Goal: Task Accomplishment & Management: Use online tool/utility

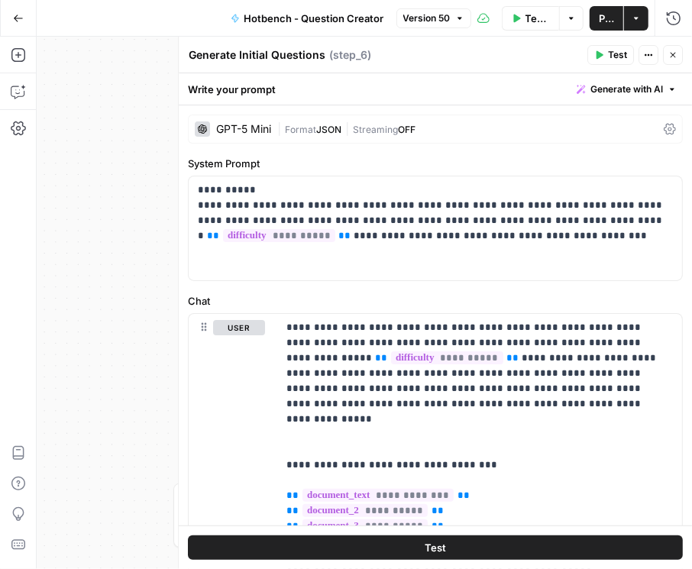
scroll to position [338, 0]
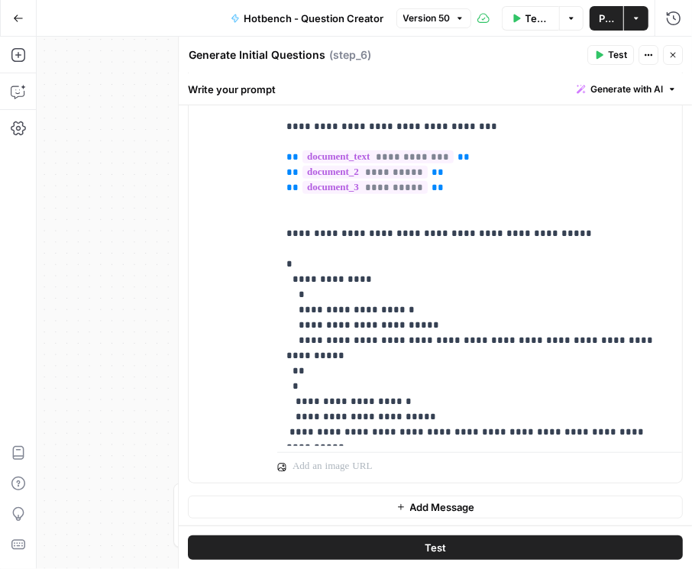
click at [682, 57] on button "Close" at bounding box center [673, 55] width 20 height 20
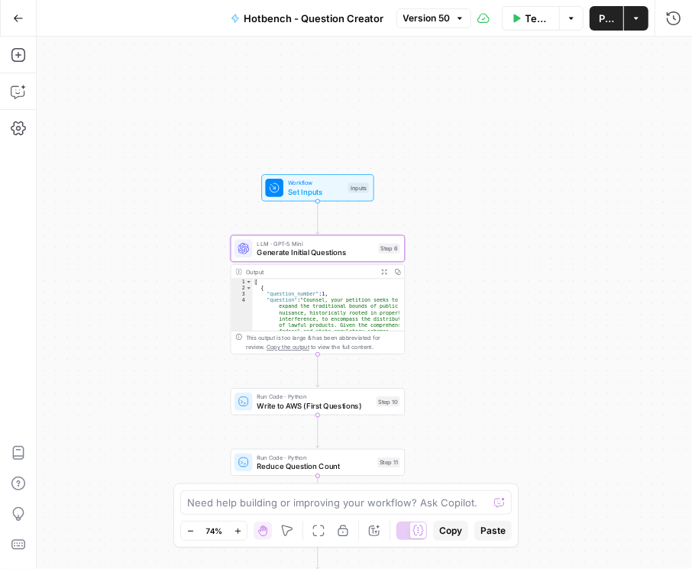
click at [430, 16] on span "Version 50" at bounding box center [426, 18] width 47 height 14
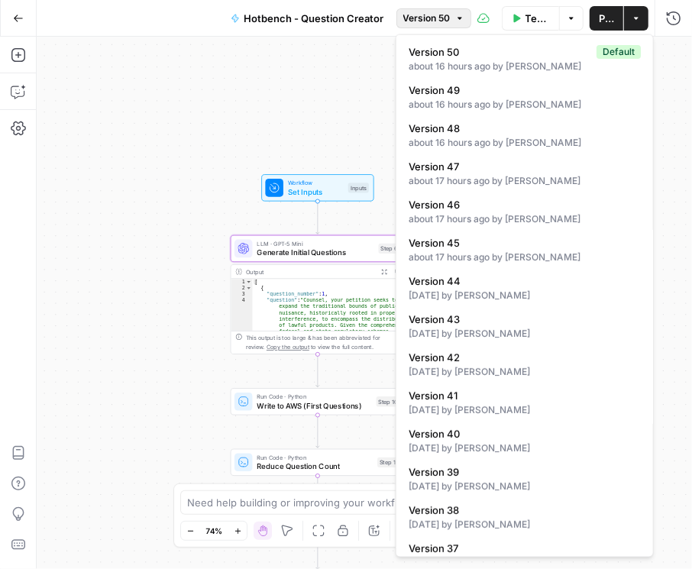
click at [201, 137] on div "Workflow Set Inputs Inputs LLM · GPT-5 Mini Generate Initial Questions Step 6 O…" at bounding box center [364, 303] width 655 height 532
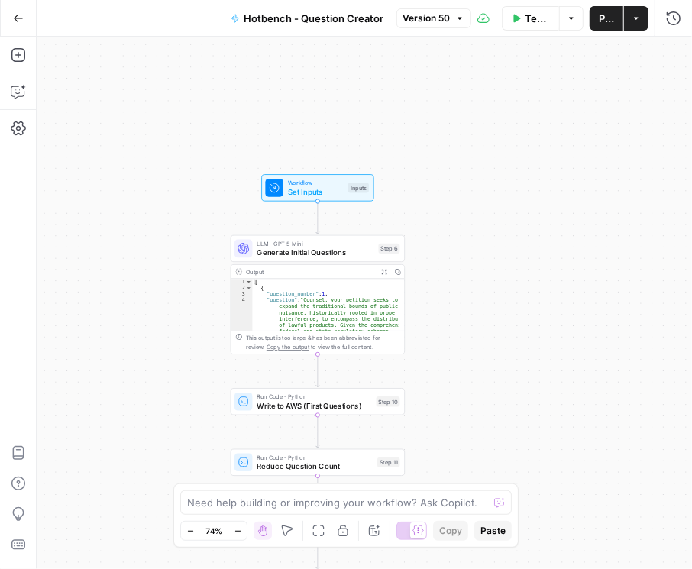
click at [288, 247] on span "Generate Initial Questions" at bounding box center [315, 252] width 117 height 11
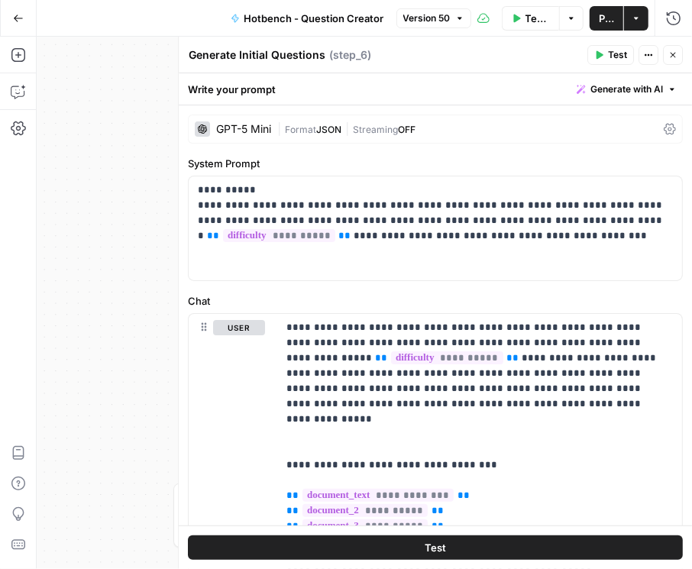
click at [661, 135] on div "GPT-5 Mini | Format JSON | Streaming OFF" at bounding box center [435, 129] width 495 height 29
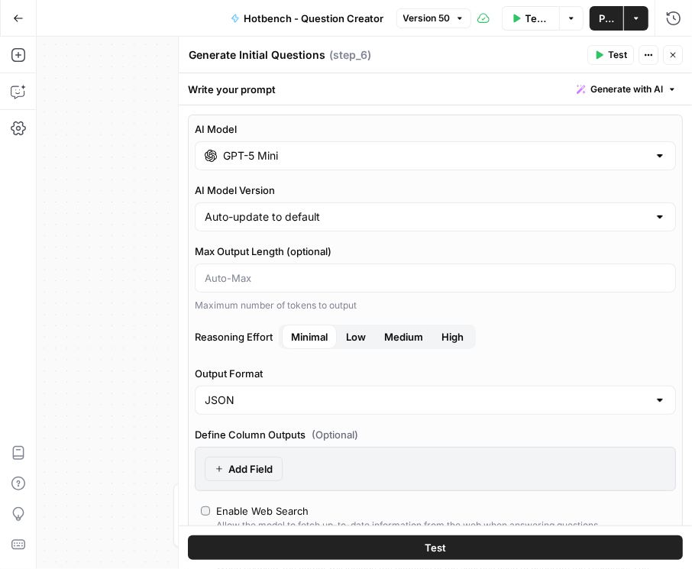
click at [601, 150] on input "GPT-5 Mini" at bounding box center [435, 155] width 425 height 15
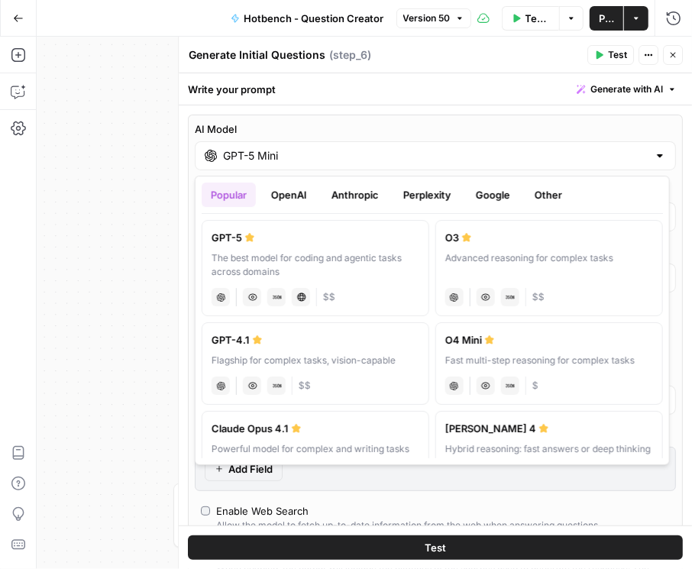
click at [493, 201] on button "Google" at bounding box center [493, 195] width 53 height 24
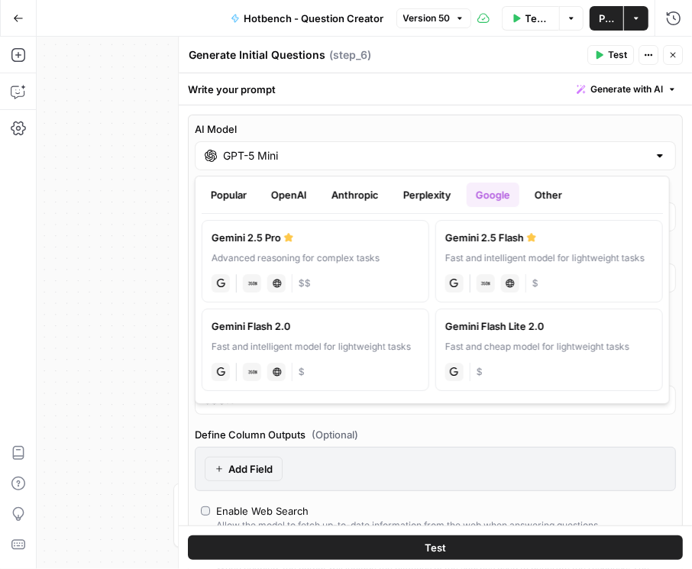
click at [490, 250] on label "Gemini 2.5 Flash Fast and intelligent model for lightweight tasks gemini JSON M…" at bounding box center [549, 261] width 228 height 82
type input "Gemini 2.5 Flash"
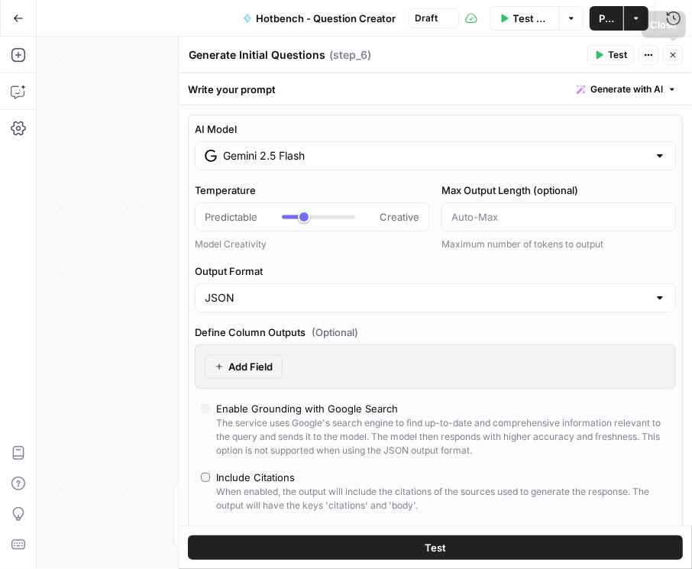
click at [668, 57] on button "Close" at bounding box center [673, 55] width 20 height 20
type input "***"
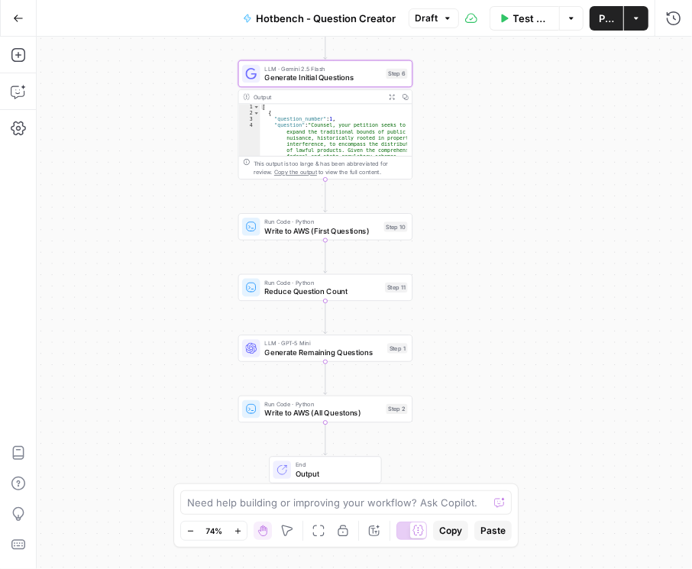
drag, startPoint x: 485, startPoint y: 429, endPoint x: 490, endPoint y: 258, distance: 171.1
click at [490, 258] on div "Workflow Set Inputs Inputs LLM · Gemini 2.5 Flash Generate Initial Questions St…" at bounding box center [364, 303] width 655 height 532
click at [320, 357] on span "Generate Remaining Questions" at bounding box center [323, 352] width 118 height 11
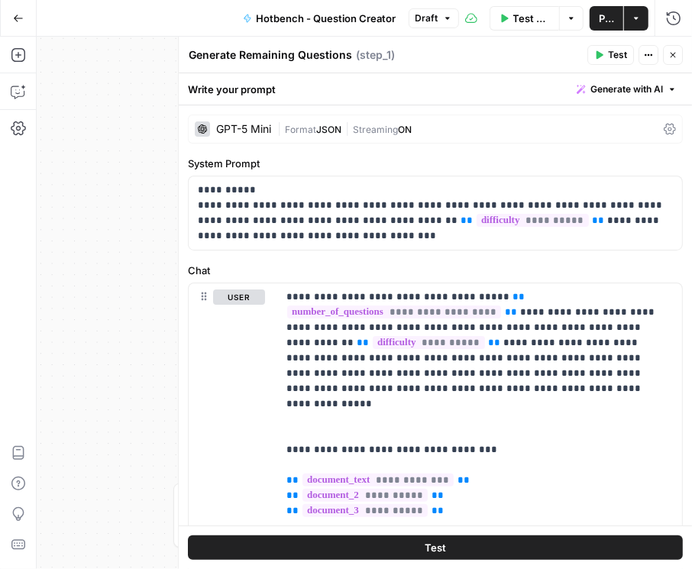
click at [664, 121] on div "GPT-5 Mini | Format JSON | Streaming ON" at bounding box center [435, 129] width 495 height 29
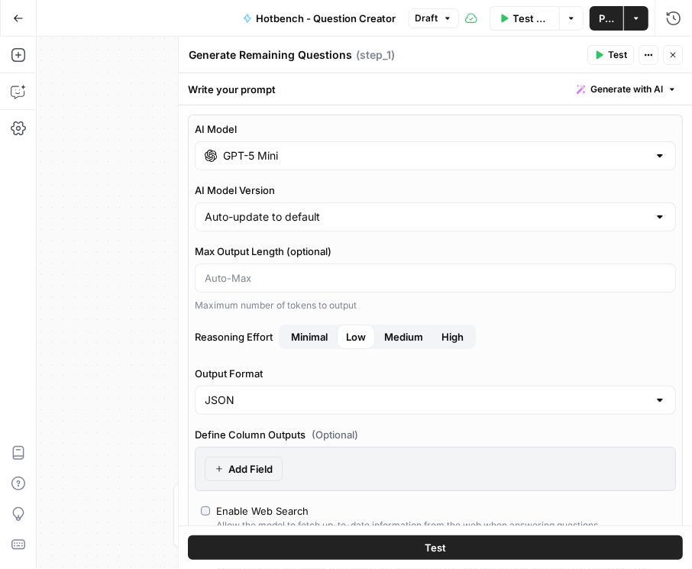
click at [530, 160] on input "GPT-5 Mini" at bounding box center [435, 155] width 425 height 15
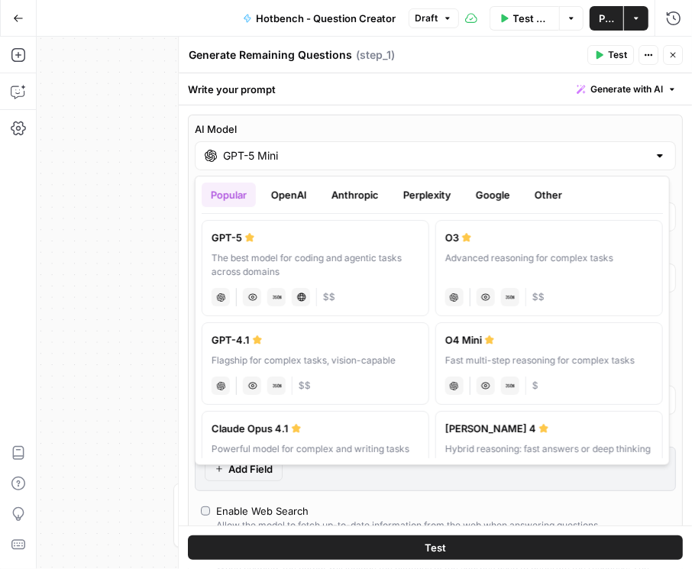
click at [488, 189] on button "Google" at bounding box center [493, 195] width 53 height 24
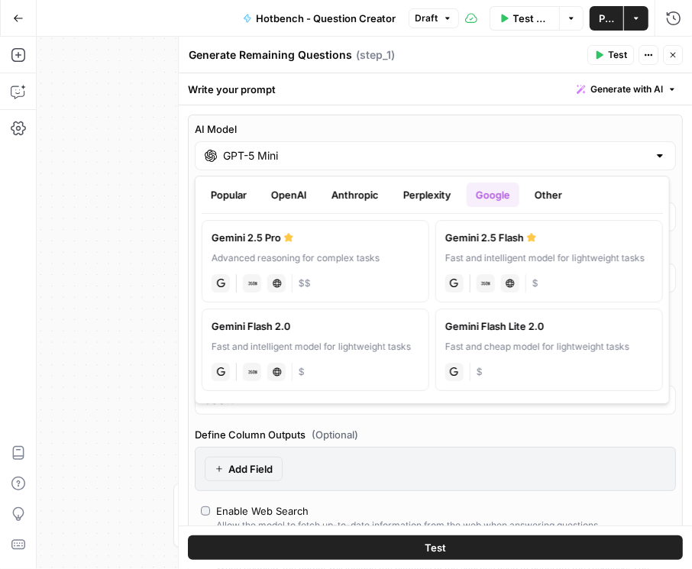
click at [489, 247] on label "Gemini 2.5 Flash Fast and intelligent model for lightweight tasks gemini JSON M…" at bounding box center [549, 261] width 228 height 82
type input "Gemini 2.5 Flash"
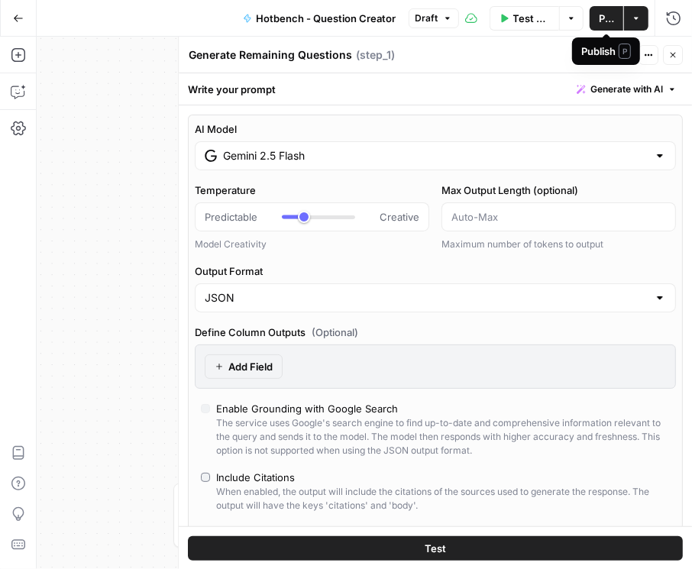
click at [603, 16] on span "Publish" at bounding box center [606, 18] width 15 height 15
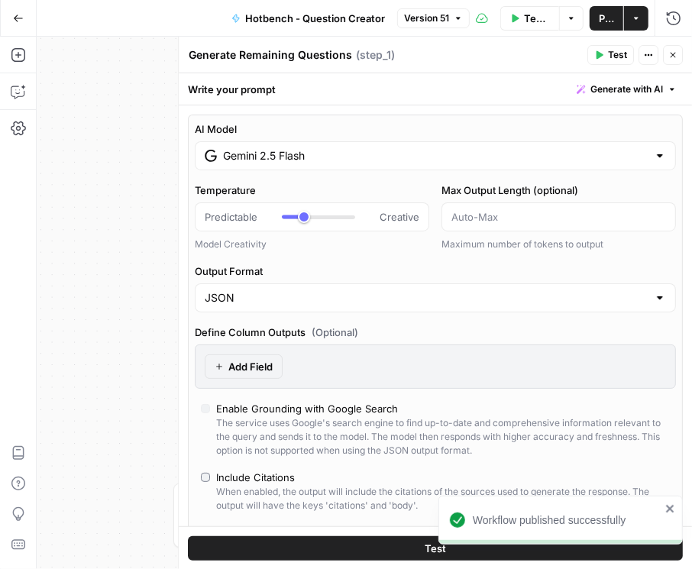
click at [674, 57] on icon "button" at bounding box center [672, 54] width 9 height 9
type input "***"
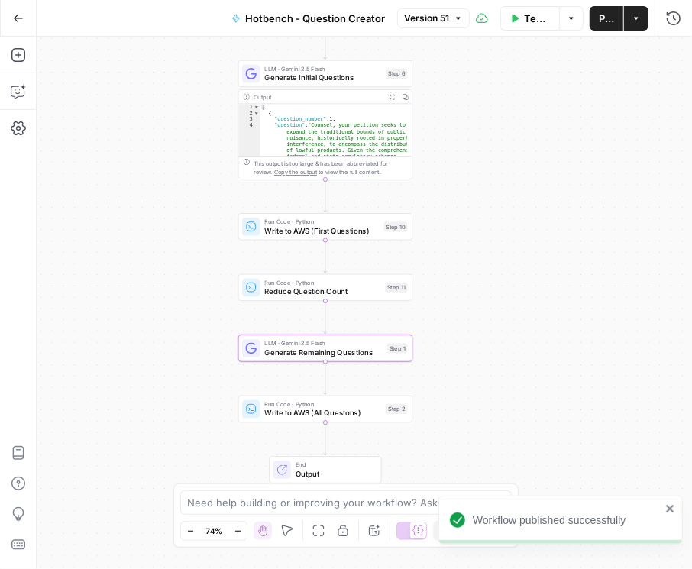
click at [13, 14] on icon "button" at bounding box center [18, 18] width 11 height 11
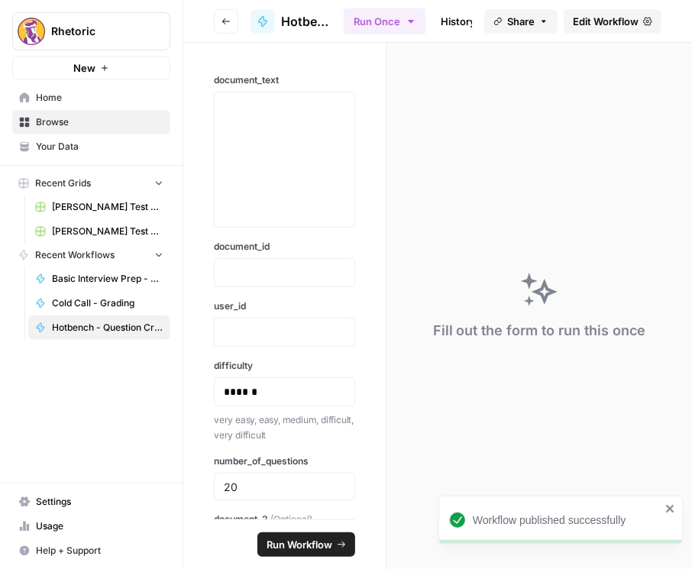
click at [231, 18] on button "Go back" at bounding box center [226, 21] width 24 height 24
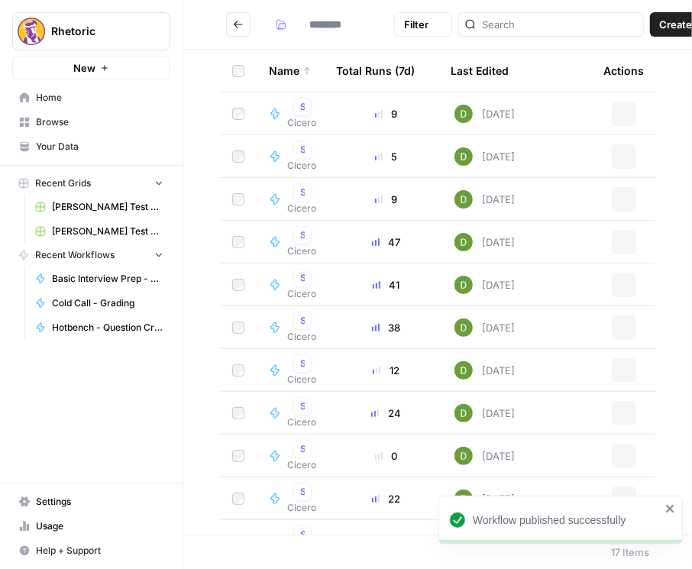
type input "******"
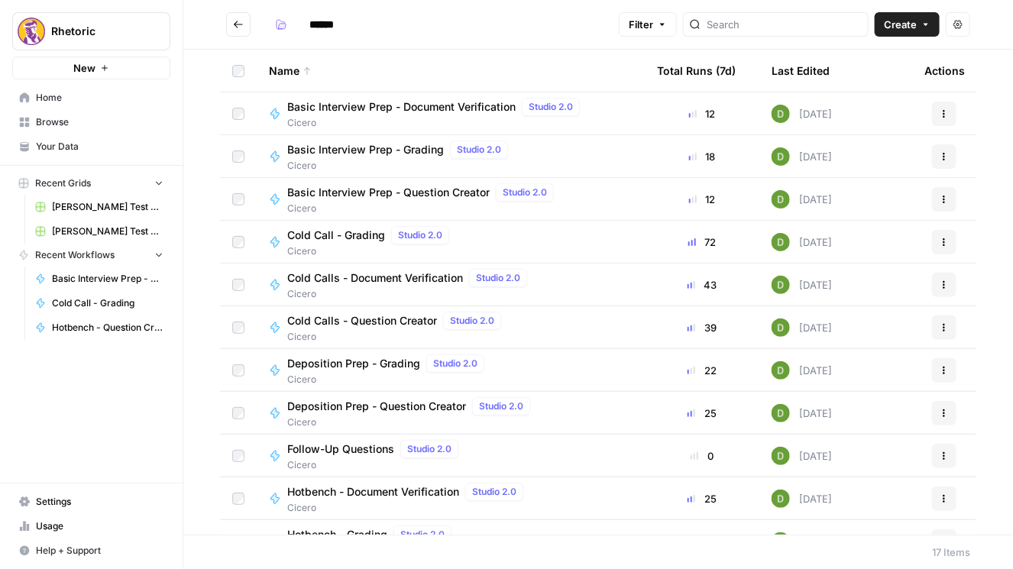
click at [364, 181] on td "Basic Interview Prep - Question Creator Studio 2.0 [PERSON_NAME]" at bounding box center [451, 199] width 388 height 42
click at [363, 187] on span "Basic Interview Prep - Question Creator" at bounding box center [388, 192] width 202 height 15
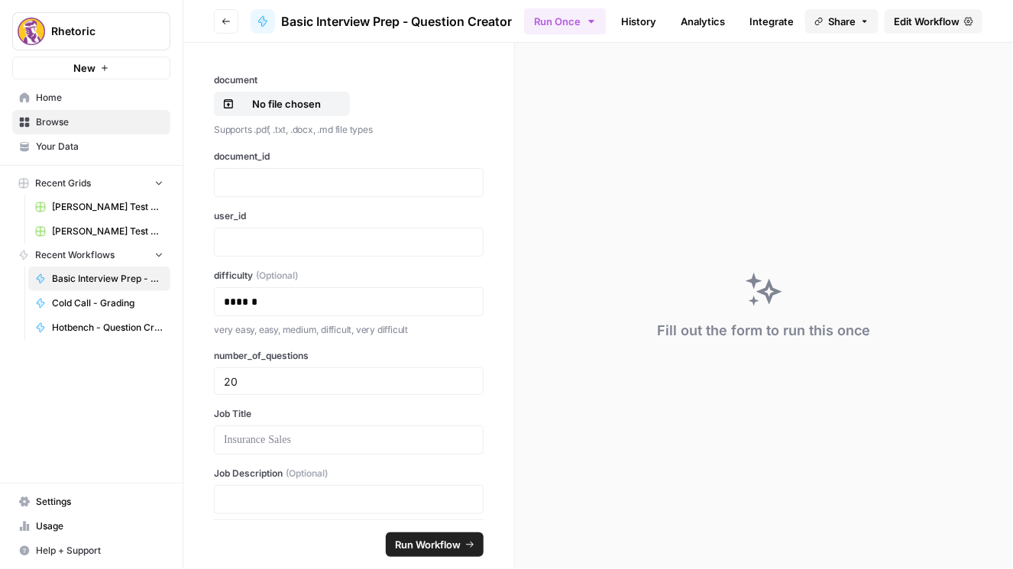
click at [691, 24] on span "Edit Workflow" at bounding box center [927, 21] width 66 height 15
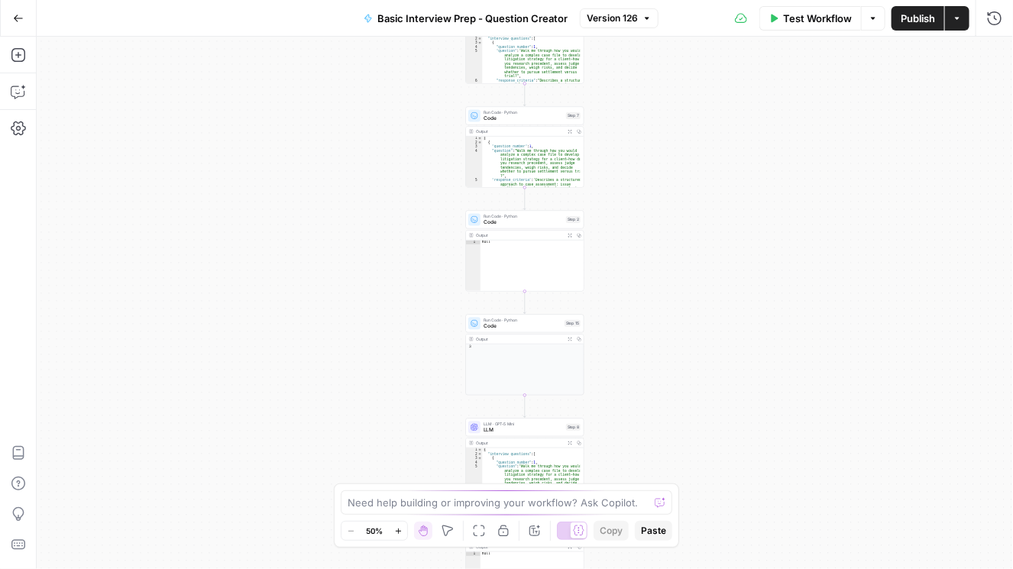
click at [622, 21] on span "Version 126" at bounding box center [612, 18] width 51 height 14
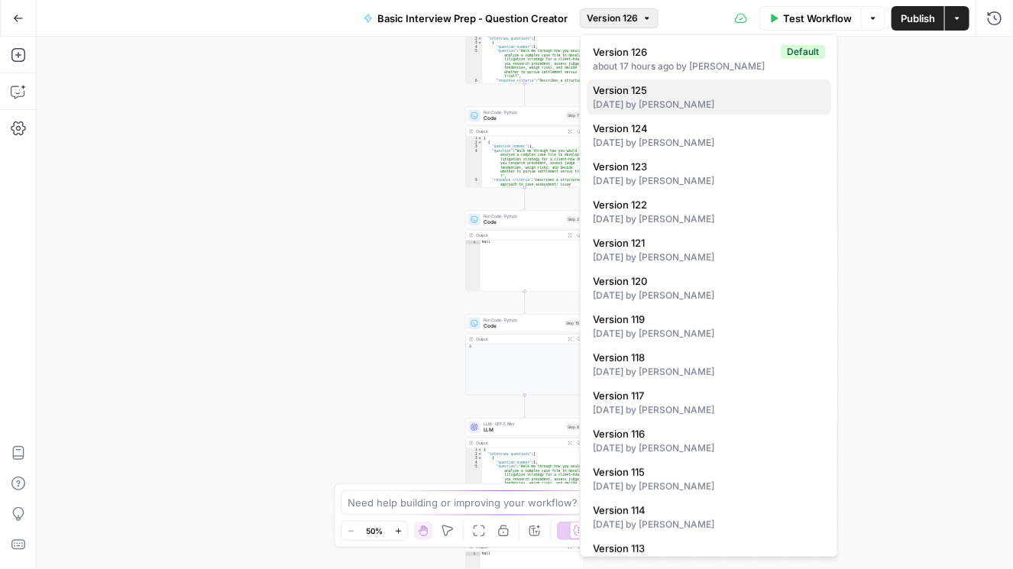
click at [632, 85] on span "Version 125" at bounding box center [706, 89] width 226 height 15
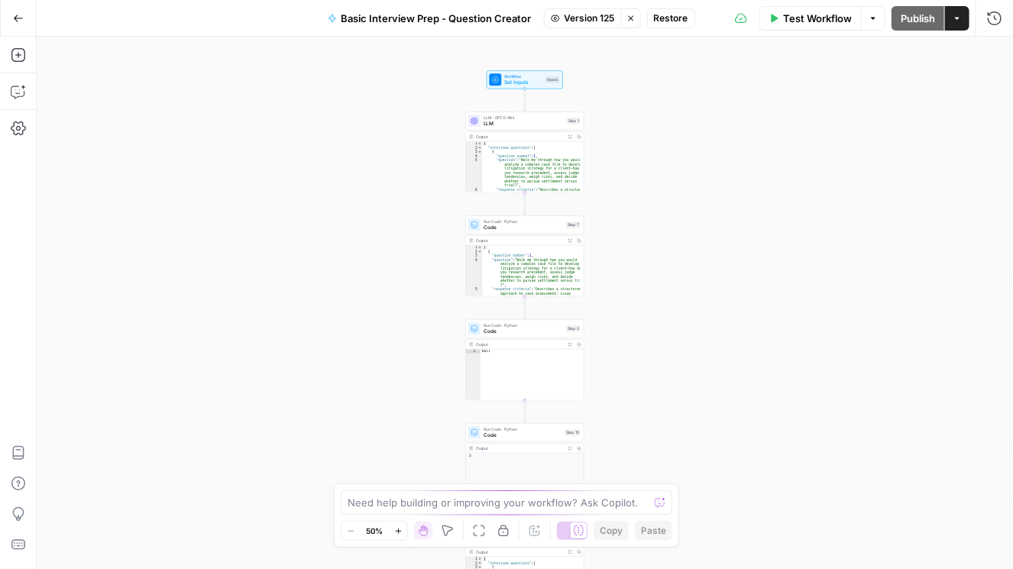
click at [608, 21] on span "Version 125" at bounding box center [589, 18] width 50 height 14
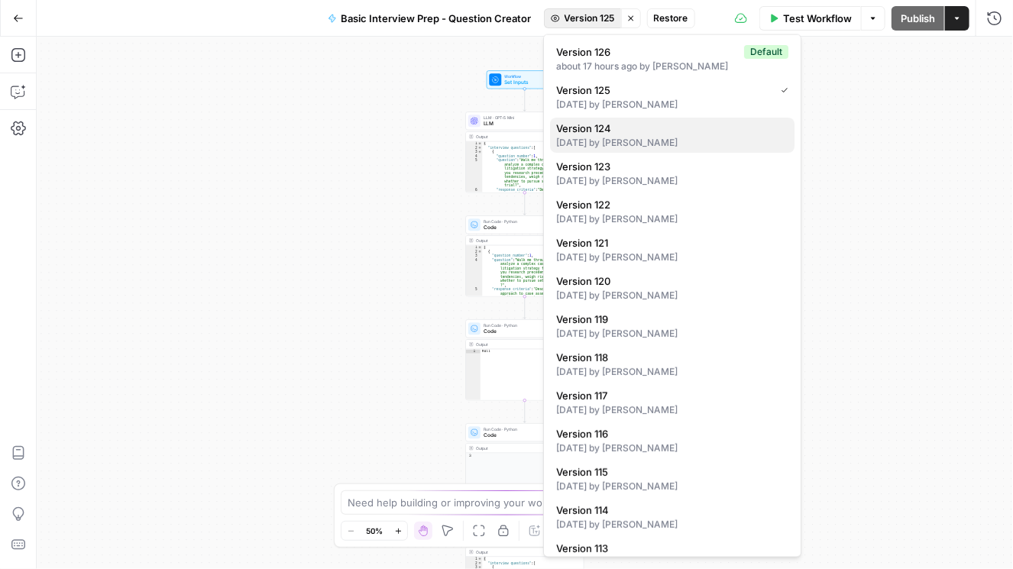
click at [646, 137] on div "[DATE] by [PERSON_NAME]" at bounding box center [672, 143] width 232 height 14
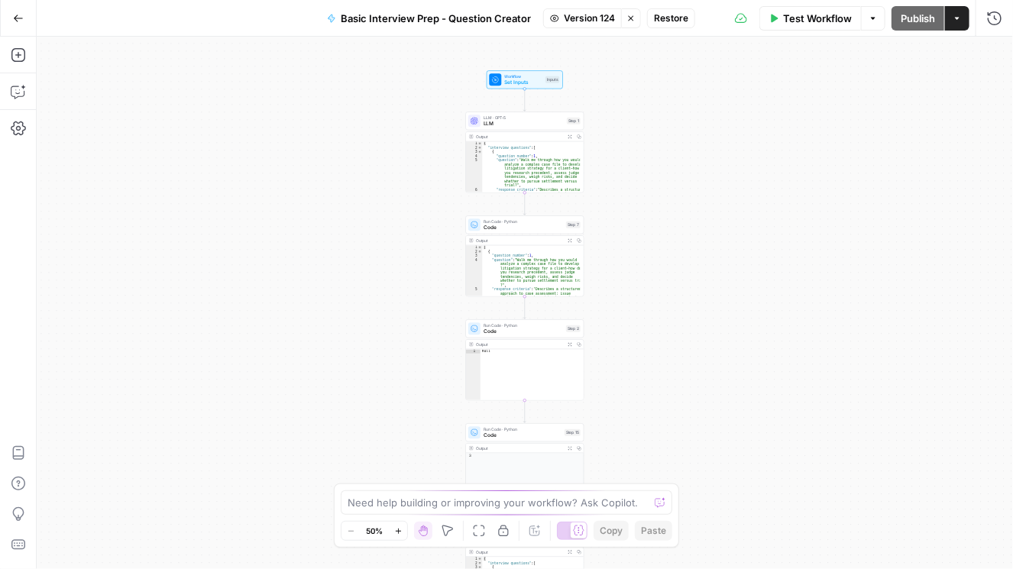
click at [585, 22] on span "Version 124" at bounding box center [589, 18] width 51 height 14
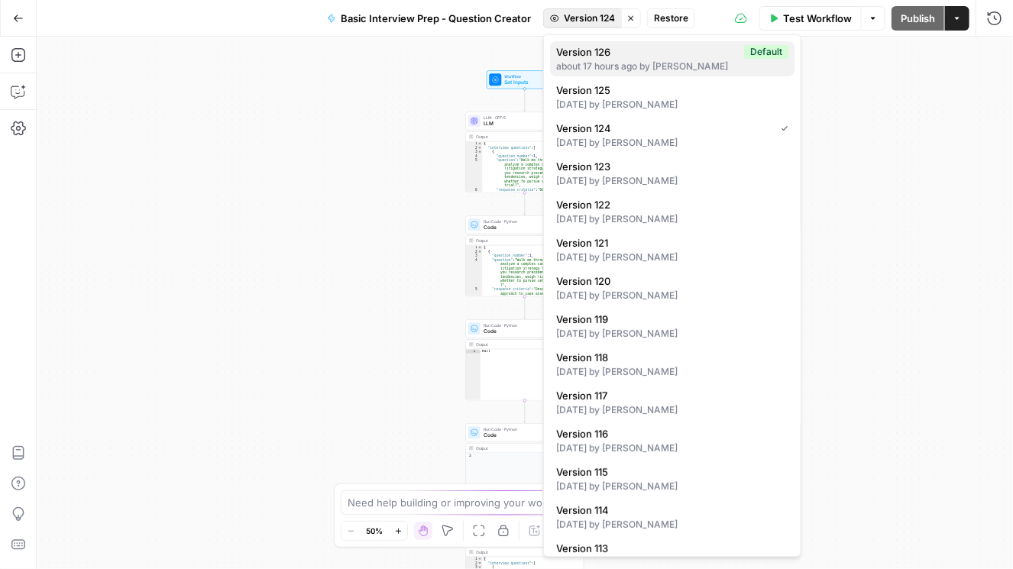
click at [590, 56] on span "Version 126" at bounding box center [647, 51] width 182 height 15
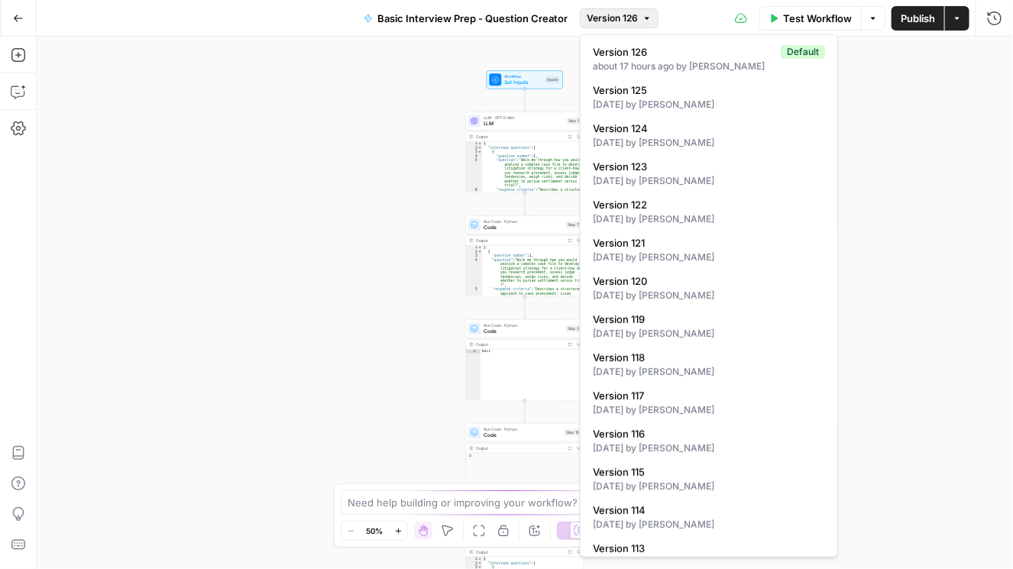
click at [595, 16] on span "Version 126" at bounding box center [612, 18] width 51 height 14
click at [648, 217] on div "[DATE] by [PERSON_NAME]" at bounding box center [709, 219] width 232 height 14
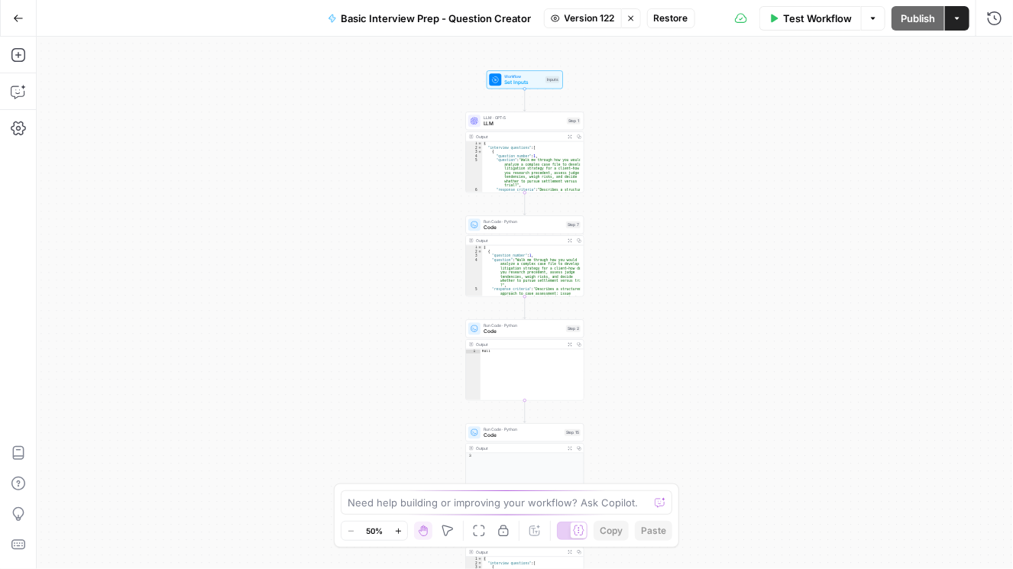
click at [609, 18] on span "Version 122" at bounding box center [589, 18] width 50 height 14
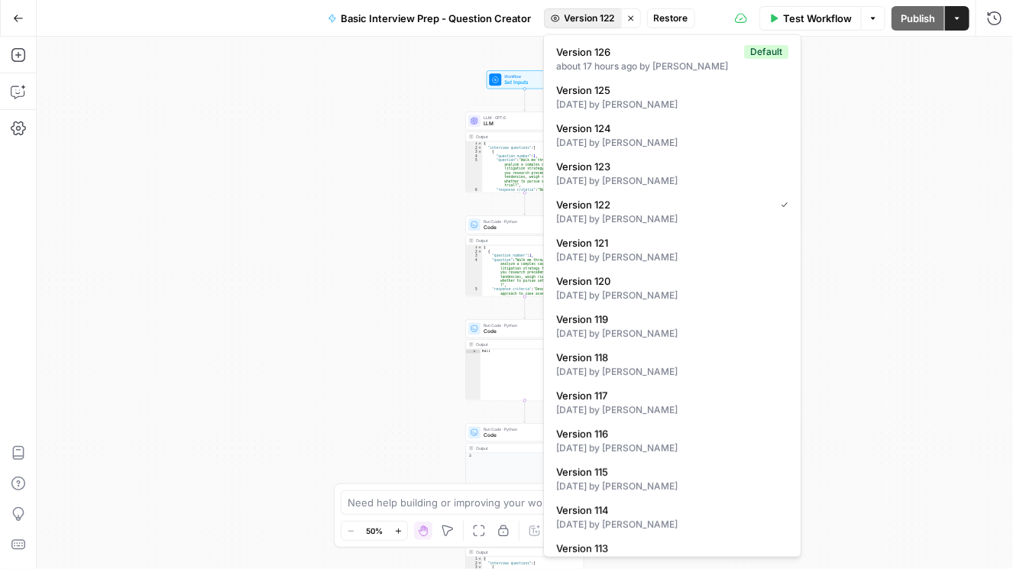
scroll to position [44, 0]
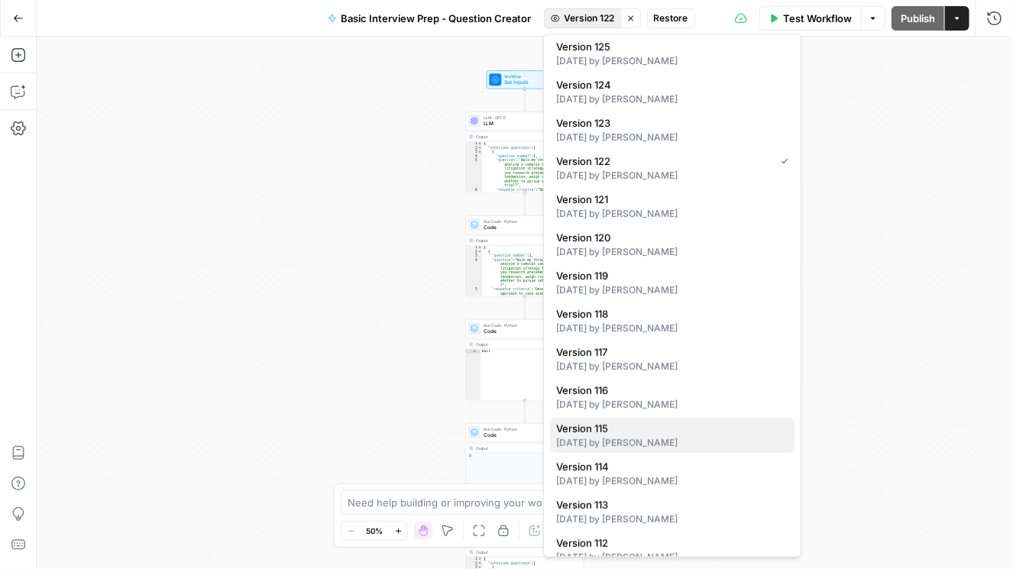
click at [625, 433] on span "Version 115" at bounding box center [669, 428] width 226 height 15
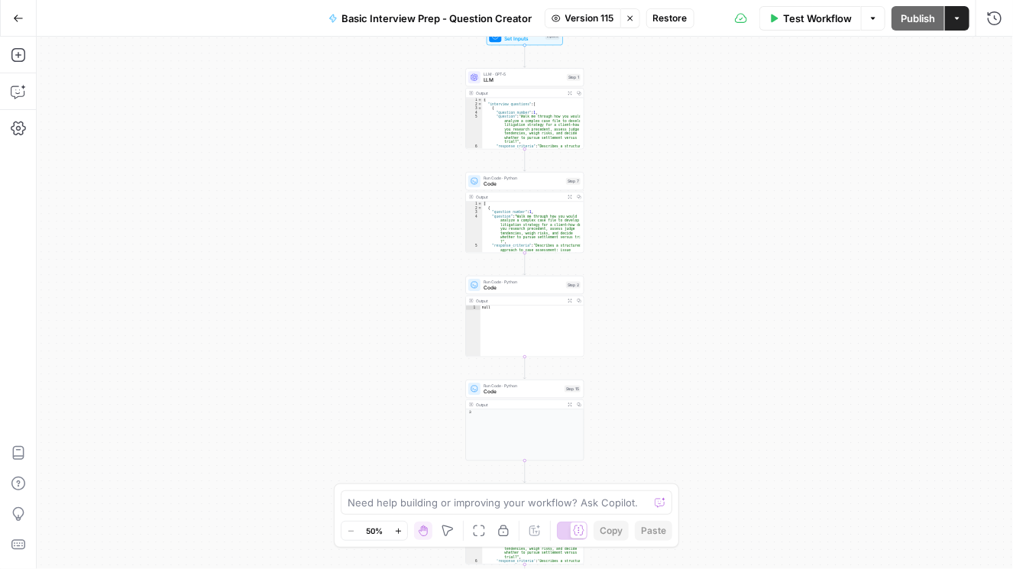
click at [600, 18] on span "Version 115" at bounding box center [589, 18] width 49 height 14
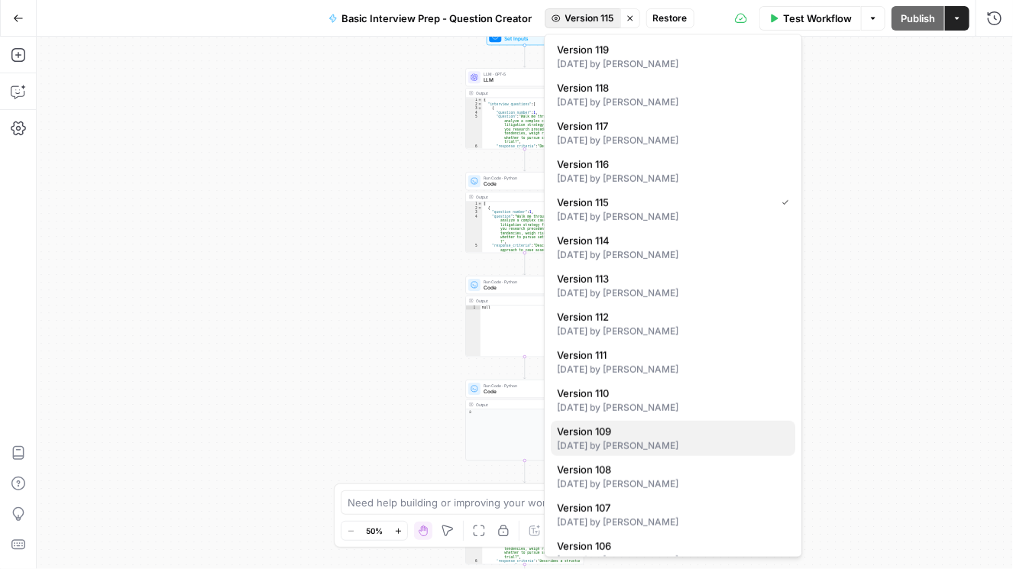
scroll to position [305, 0]
click at [691, 454] on div "[DATE] by [PERSON_NAME]" at bounding box center [673, 448] width 232 height 14
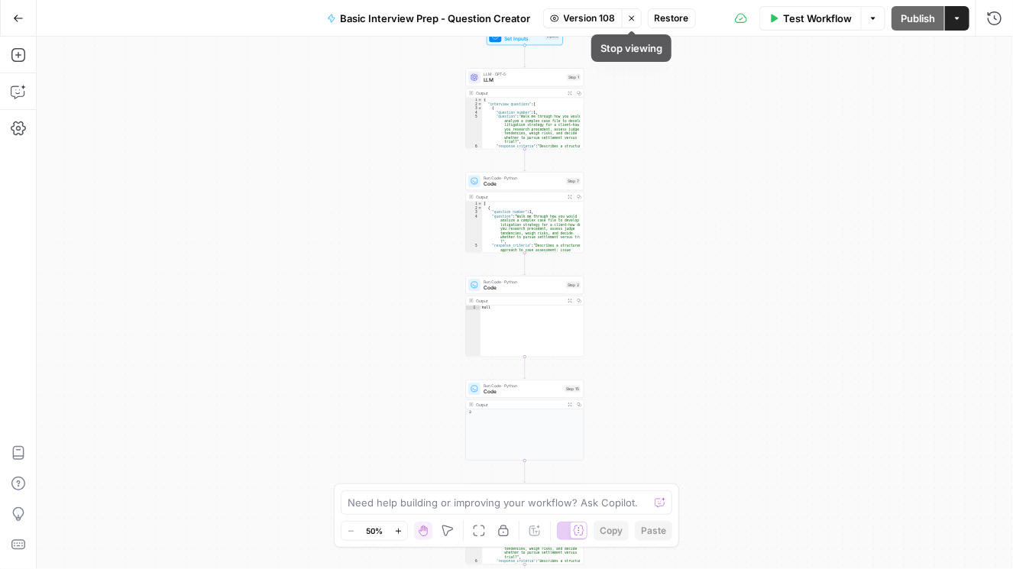
click at [629, 16] on icon "button" at bounding box center [631, 18] width 9 height 9
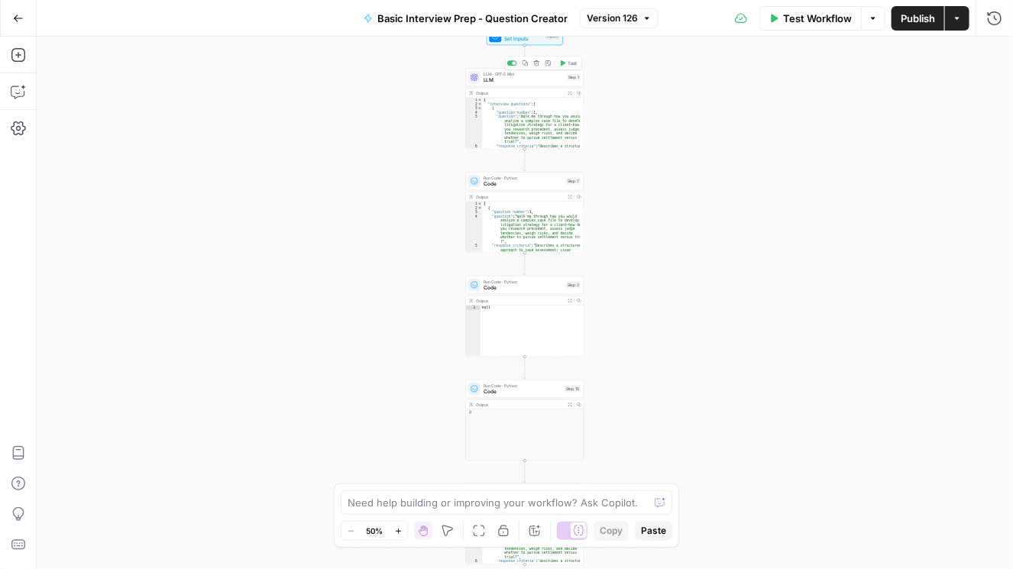
click at [489, 76] on span "LLM" at bounding box center [523, 80] width 80 height 8
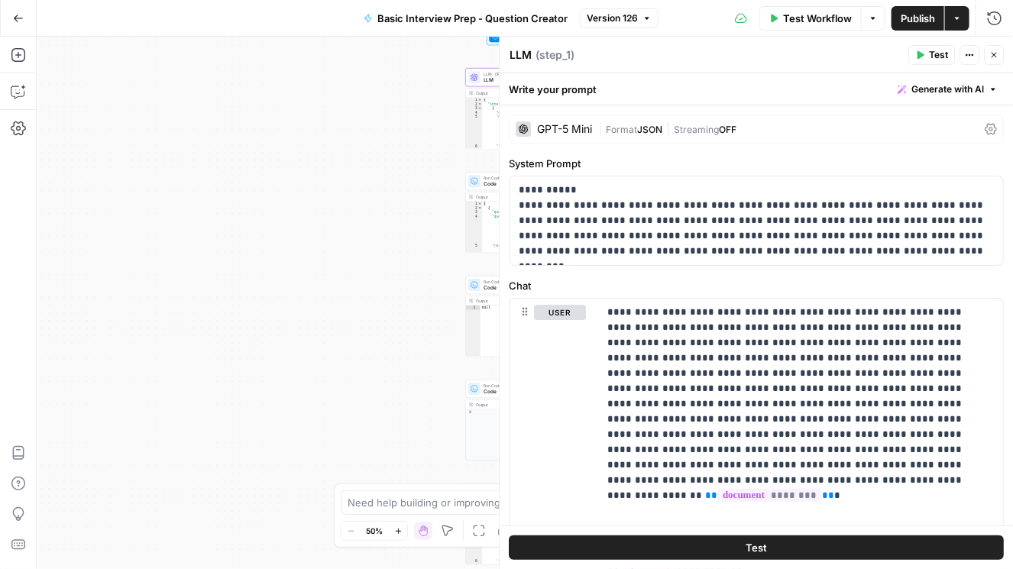
click at [691, 128] on icon at bounding box center [990, 129] width 12 height 12
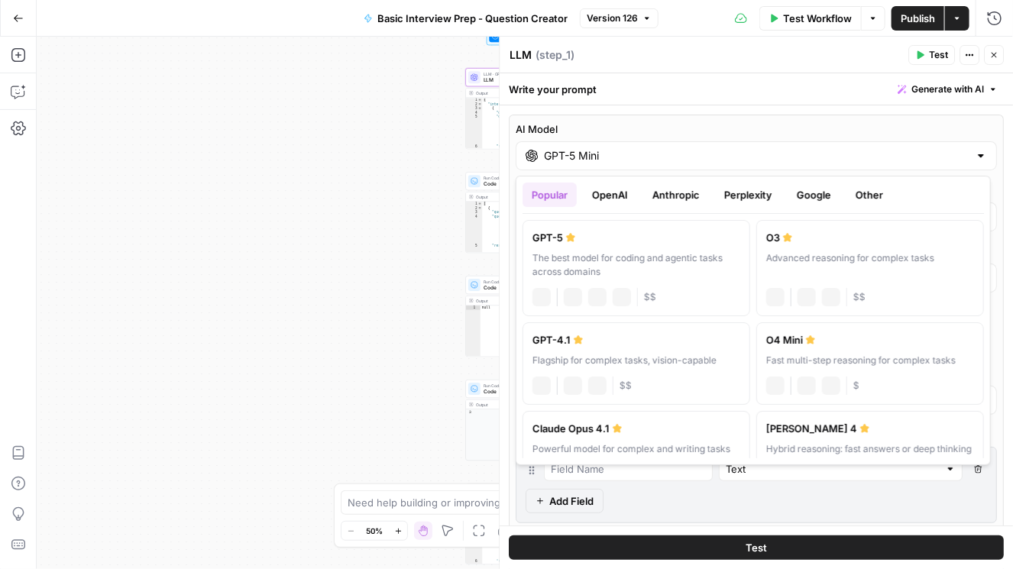
click at [691, 162] on input "GPT-5 Mini" at bounding box center [756, 155] width 425 height 15
click at [691, 189] on button "Google" at bounding box center [813, 195] width 53 height 24
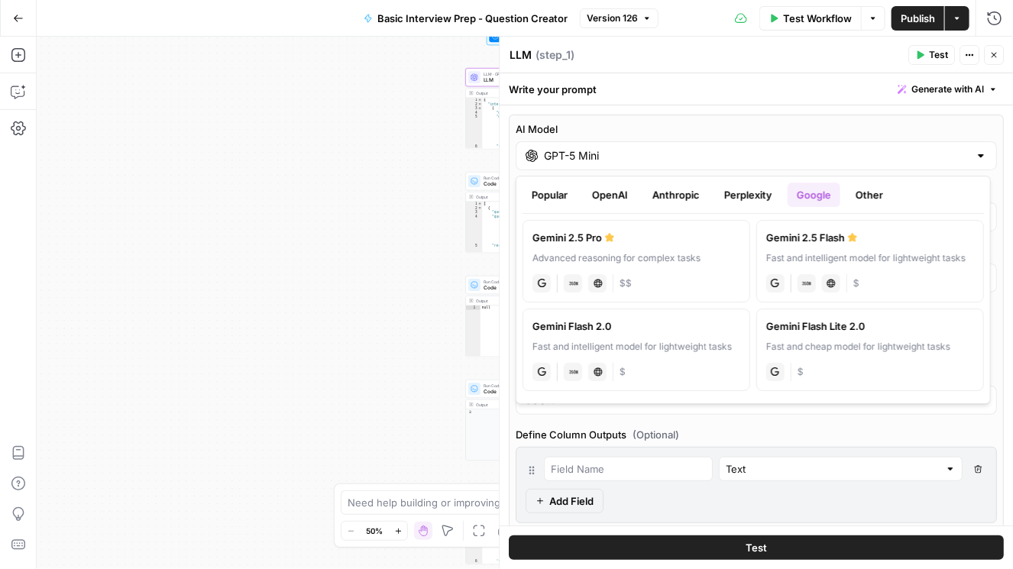
click at [691, 260] on div "Fast and intelligent model for lightweight tasks" at bounding box center [870, 258] width 208 height 14
type input "Gemini 2.5 Flash"
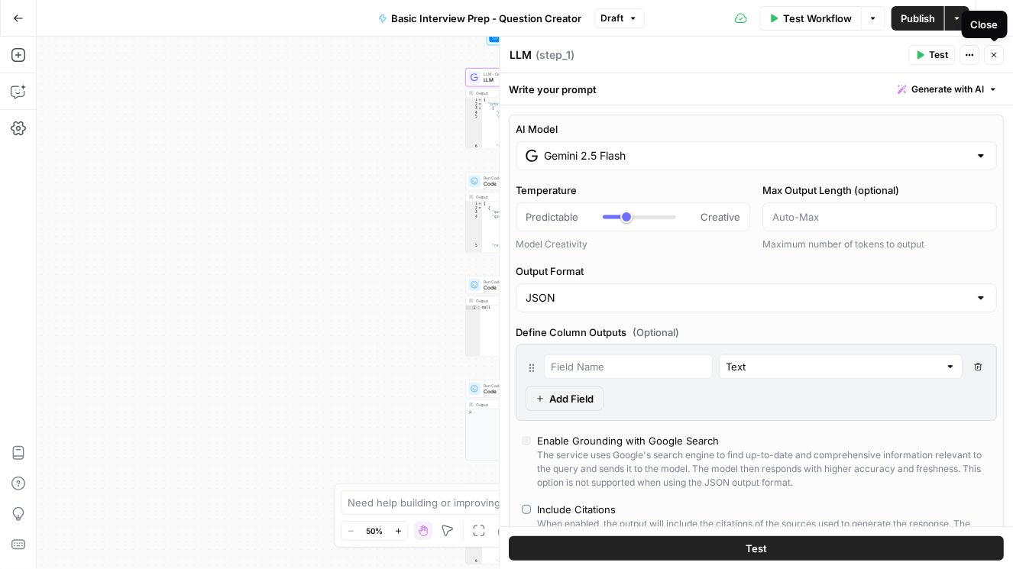
click at [691, 53] on icon "button" at bounding box center [993, 55] width 5 height 5
type input "***"
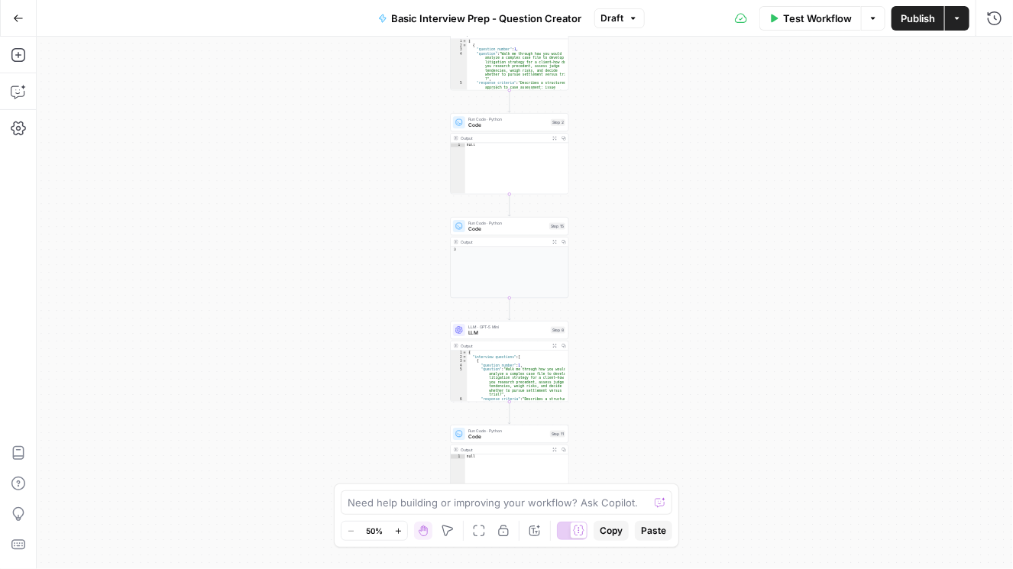
drag, startPoint x: 761, startPoint y: 228, endPoint x: 748, endPoint y: 73, distance: 155.6
click at [691, 73] on div "Workflow Set Inputs Inputs LLM · Gemini 2.5 Flash LLM Step 1 Output Expand Outp…" at bounding box center [525, 303] width 976 height 532
click at [488, 334] on span "LLM" at bounding box center [507, 333] width 79 height 8
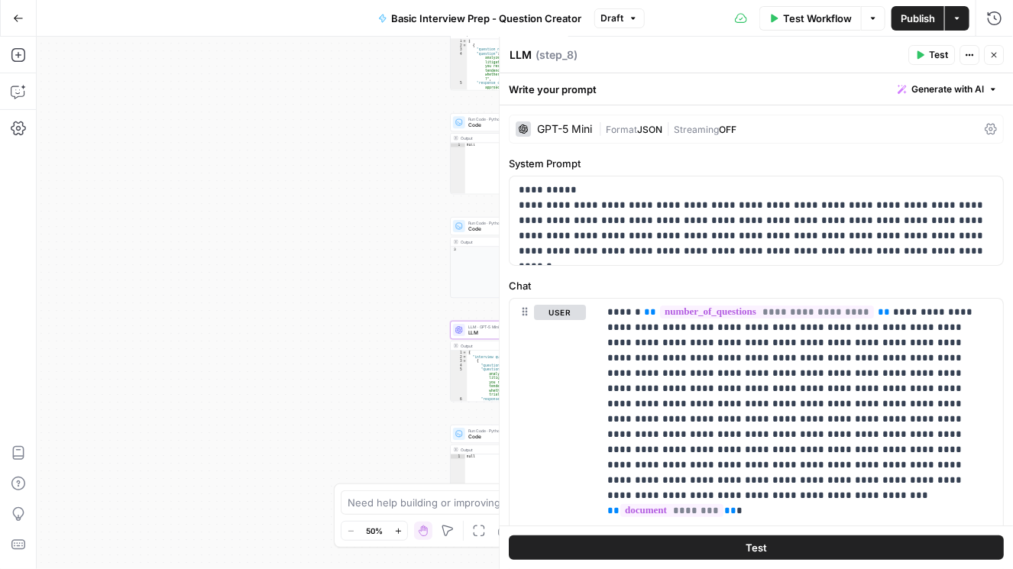
click at [691, 132] on icon at bounding box center [990, 129] width 12 height 12
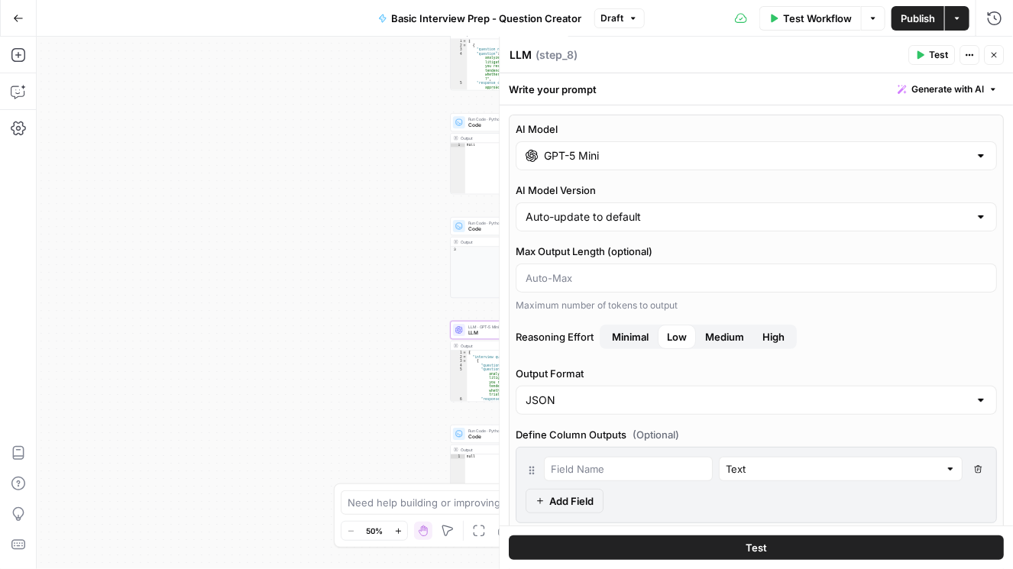
click at [691, 58] on button "Close" at bounding box center [994, 55] width 20 height 20
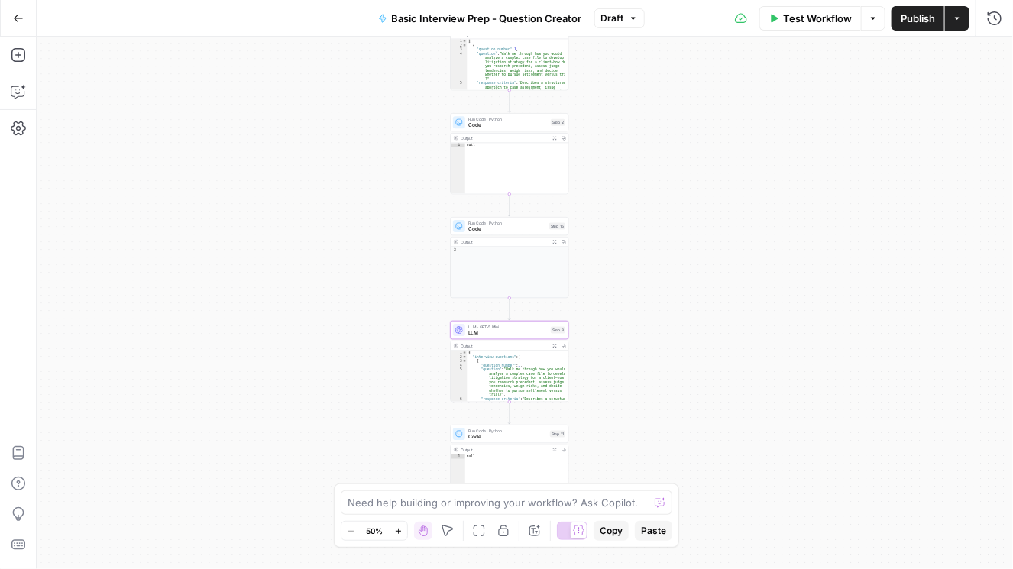
click at [691, 28] on button "Publish" at bounding box center [917, 18] width 53 height 24
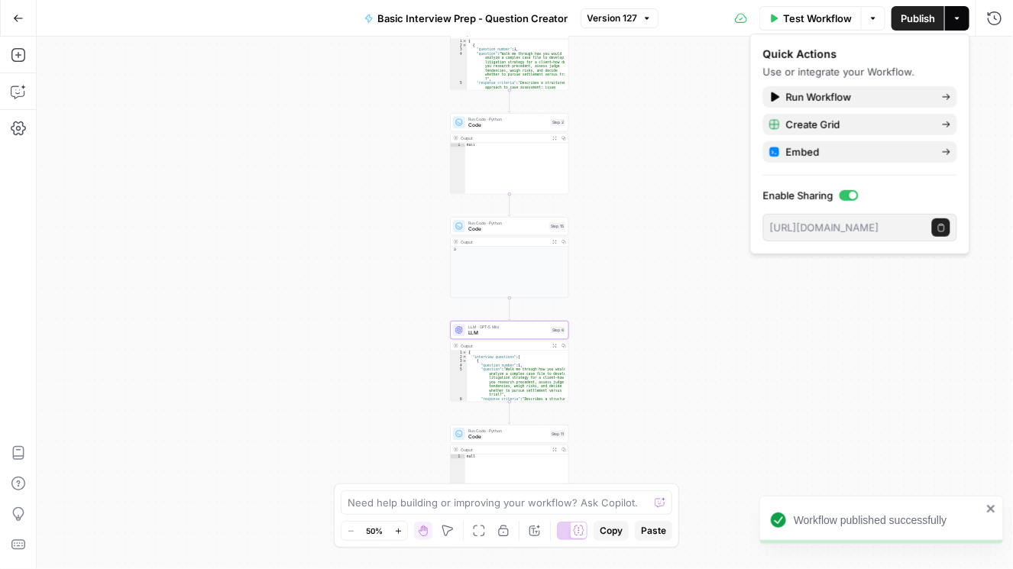
click at [15, 18] on icon "button" at bounding box center [18, 18] width 9 height 7
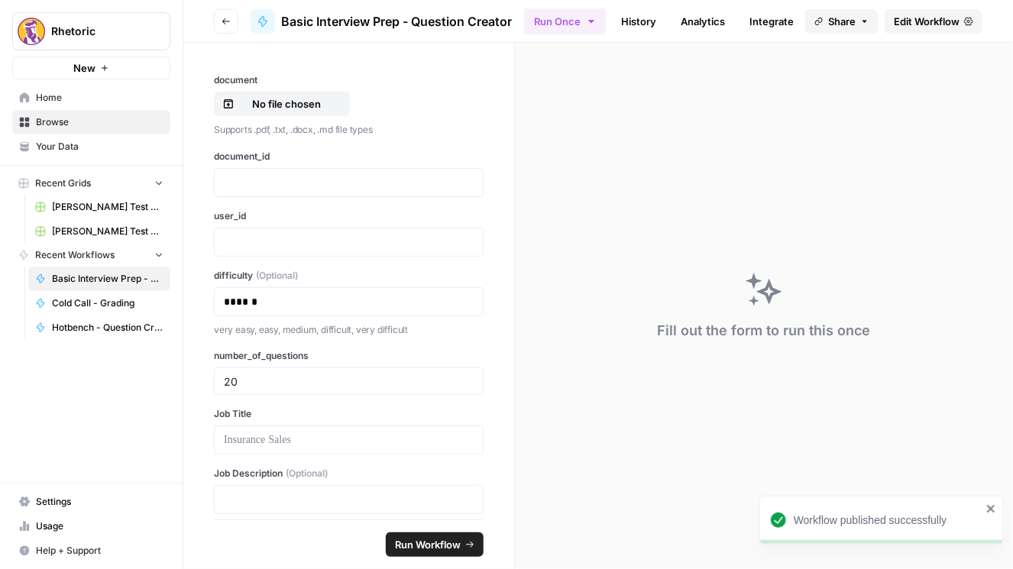
click at [218, 26] on button "Go back" at bounding box center [226, 21] width 24 height 24
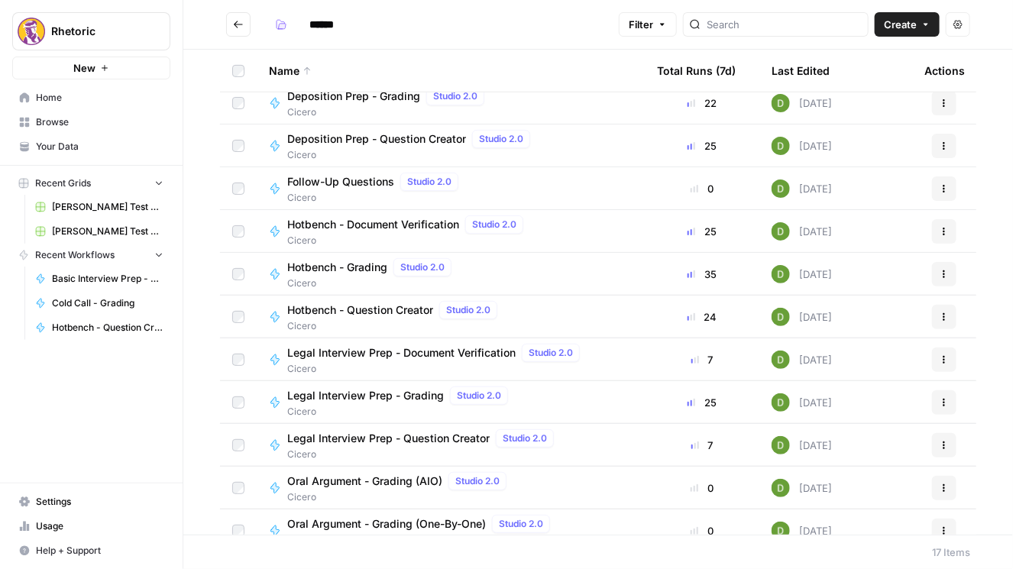
scroll to position [284, 0]
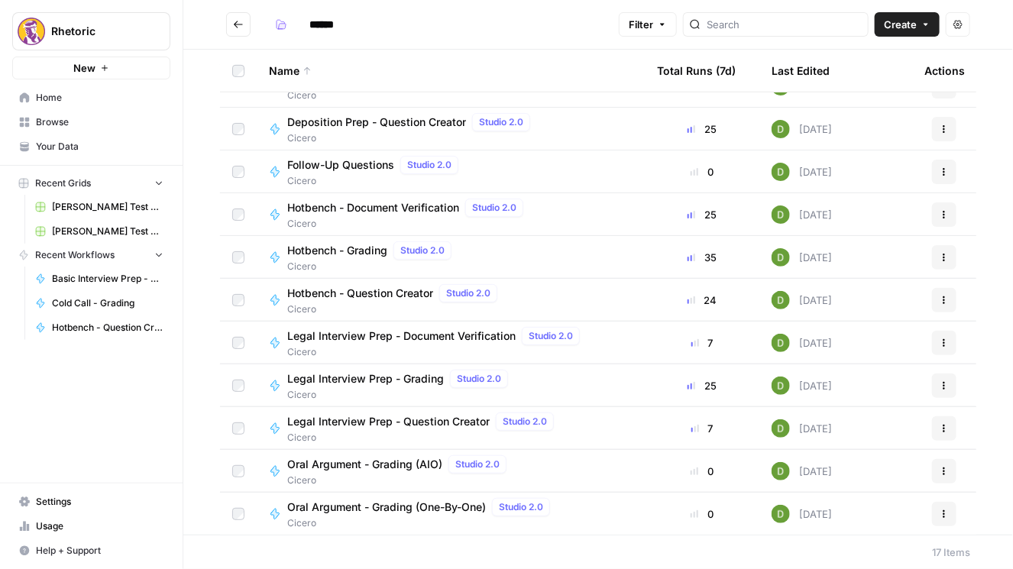
click at [412, 422] on span "Legal Interview Prep - Question Creator" at bounding box center [388, 421] width 202 height 15
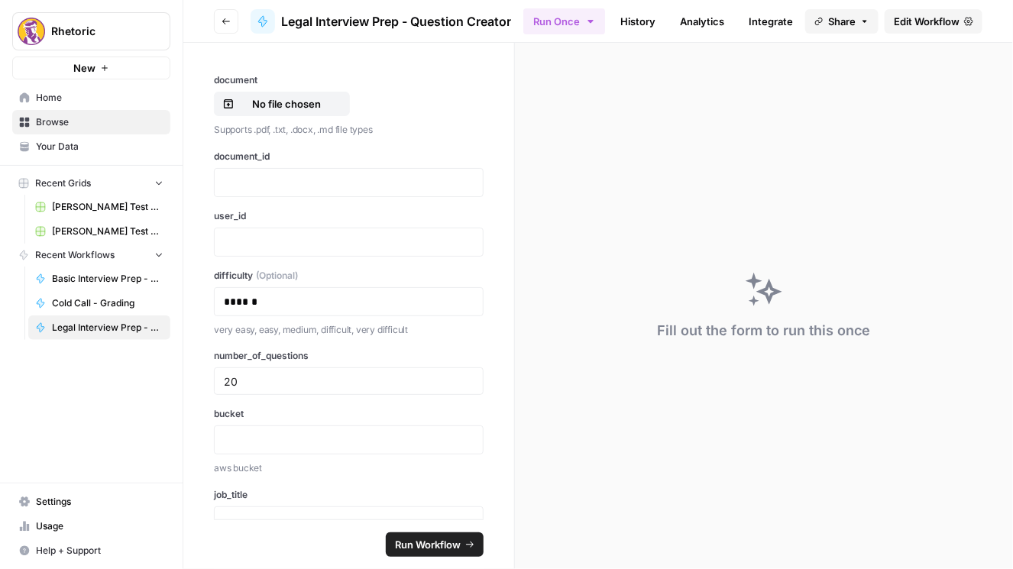
click at [691, 22] on span "Edit Workflow" at bounding box center [927, 21] width 66 height 15
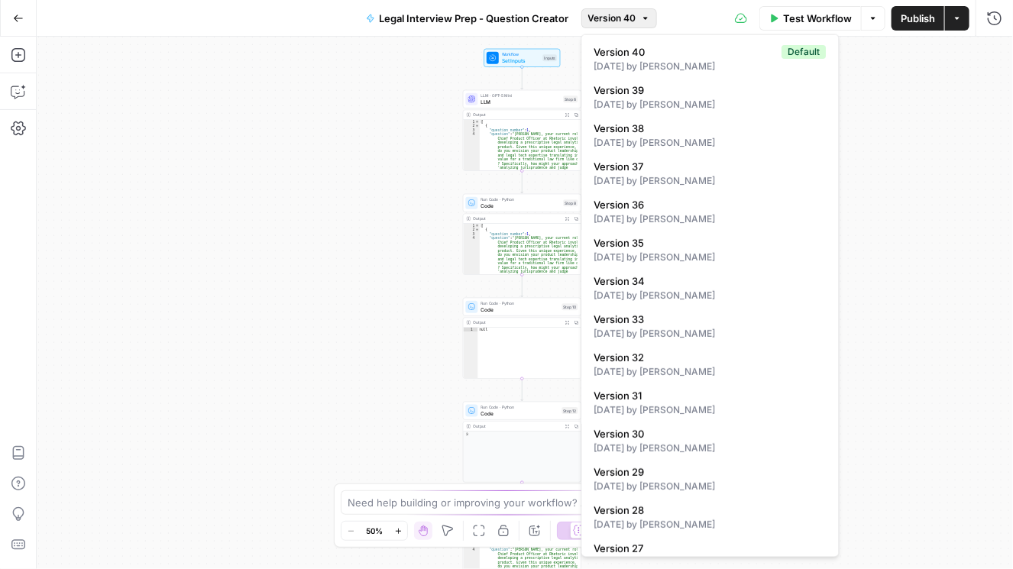
click at [620, 25] on button "Version 40" at bounding box center [619, 18] width 76 height 20
click at [638, 88] on span "Version 39" at bounding box center [707, 89] width 226 height 15
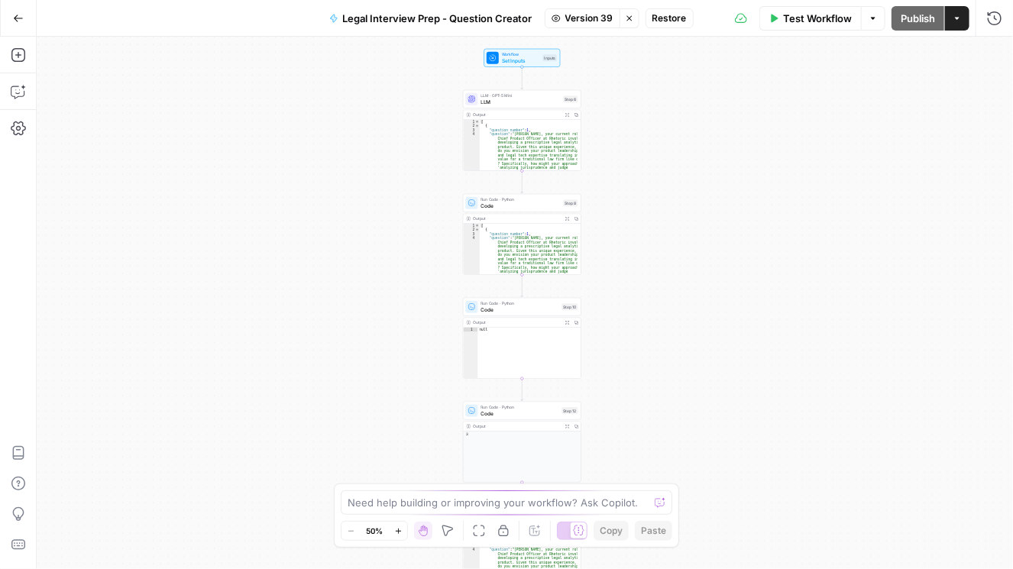
click at [596, 20] on span "Version 39" at bounding box center [589, 18] width 48 height 14
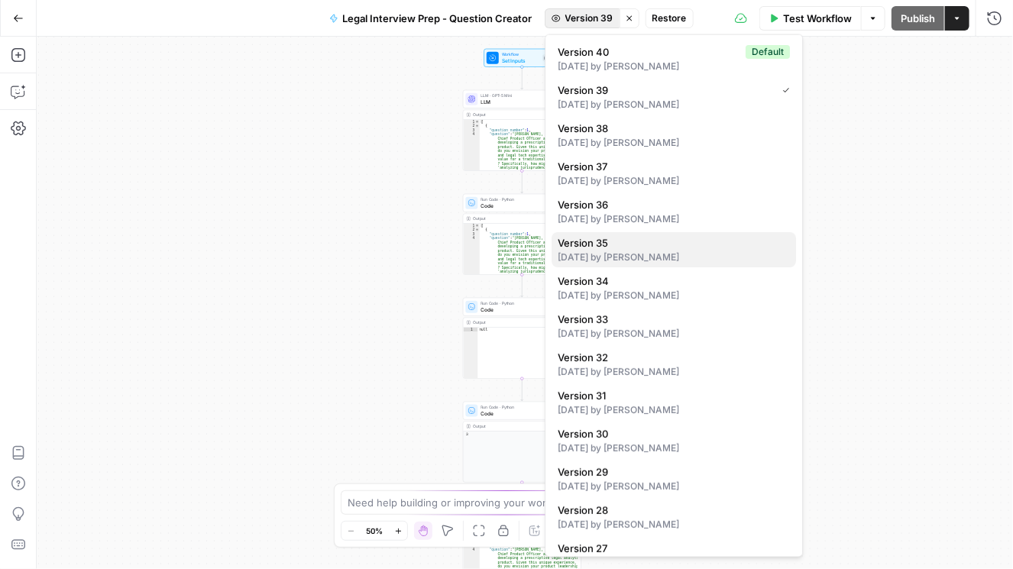
click at [617, 251] on div "[DATE] by [PERSON_NAME]" at bounding box center [674, 258] width 232 height 14
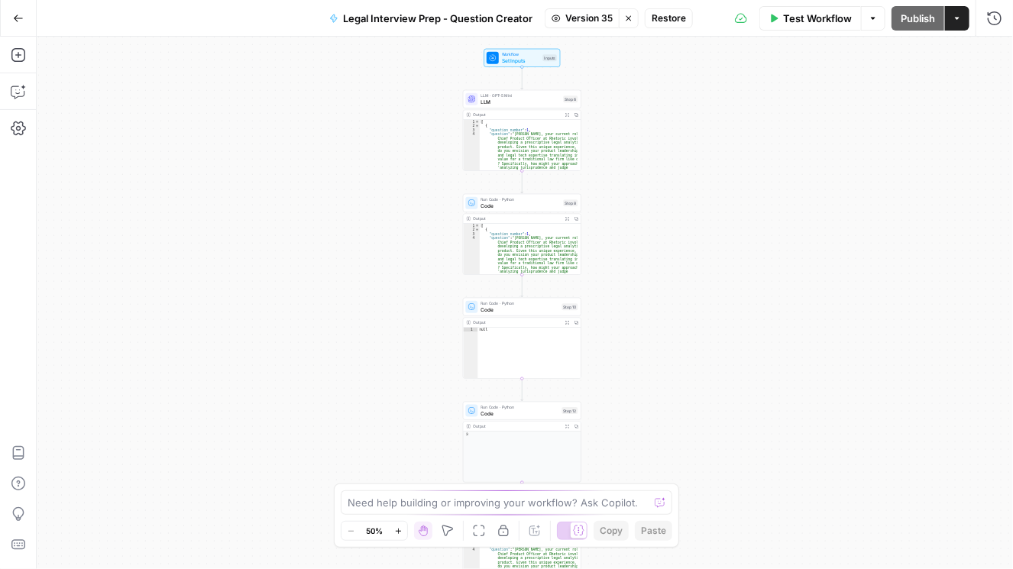
click at [632, 15] on icon "button" at bounding box center [628, 18] width 9 height 9
click at [499, 101] on span "LLM" at bounding box center [520, 102] width 79 height 8
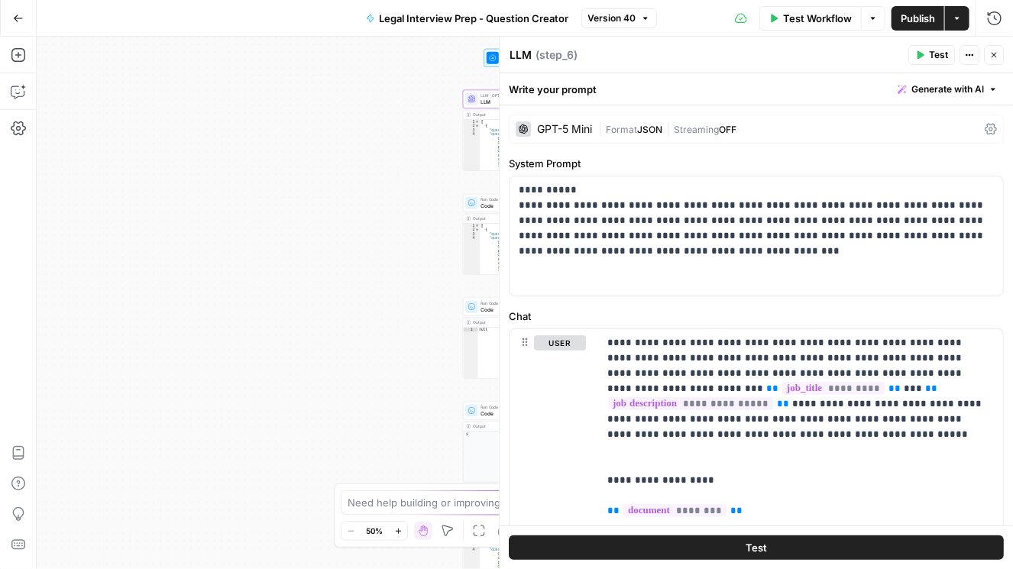
click at [691, 131] on div "| Format JSON | Streaming OFF" at bounding box center [788, 129] width 380 height 15
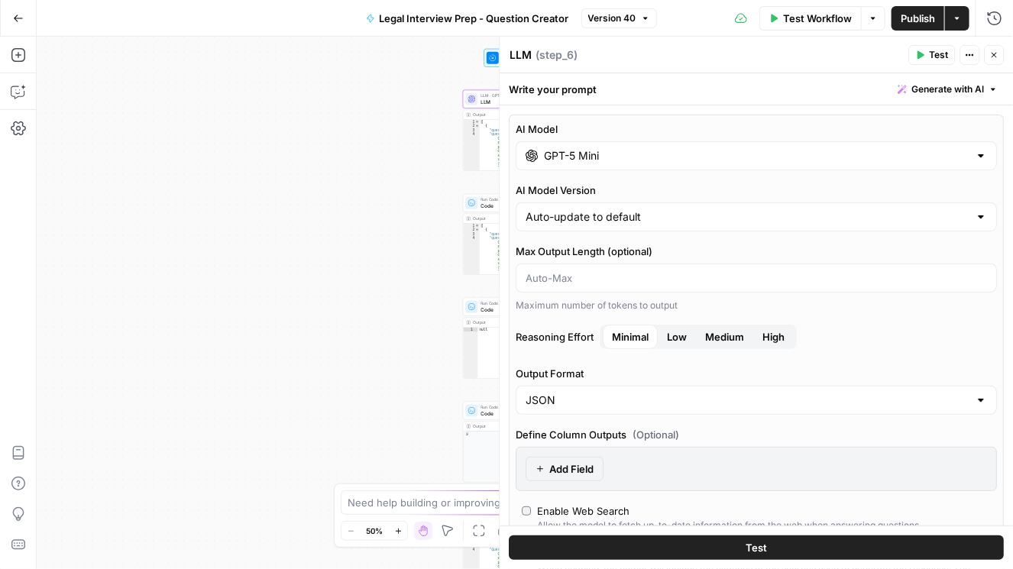
click at [691, 159] on input "GPT-5 Mini" at bounding box center [756, 155] width 425 height 15
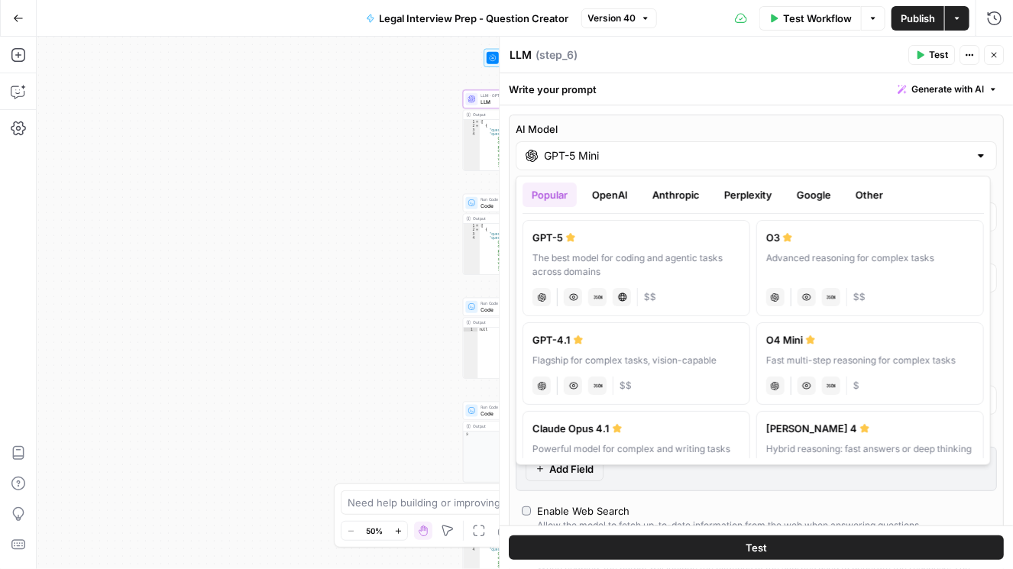
click at [630, 195] on button "OpenAI" at bounding box center [610, 195] width 54 height 24
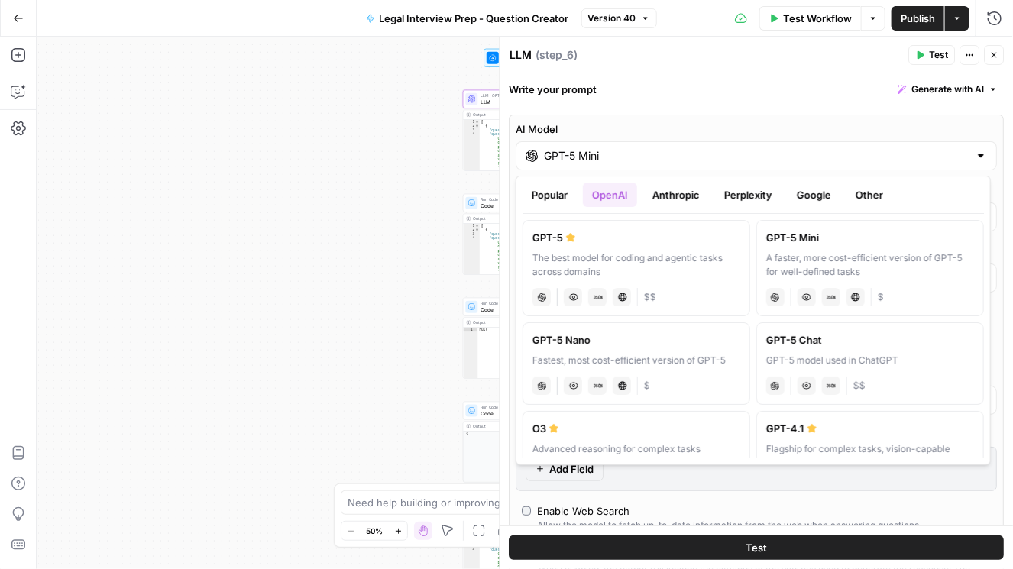
click at [691, 201] on button "Google" at bounding box center [813, 195] width 53 height 24
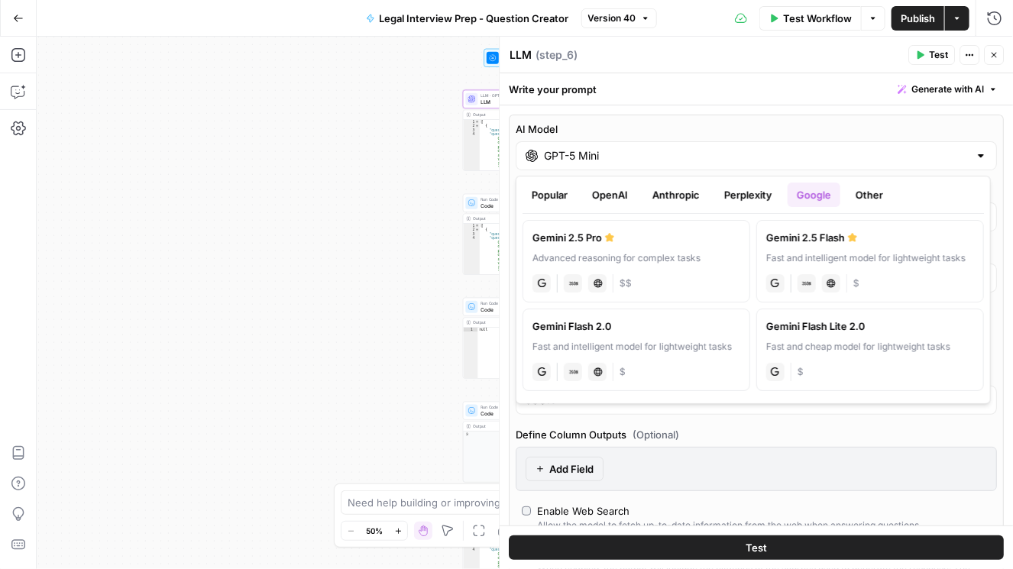
click at [691, 250] on label "Gemini 2.5 Flash Fast and intelligent model for lightweight tasks gemini JSON M…" at bounding box center [870, 261] width 228 height 82
type input "Gemini 2.5 Flash"
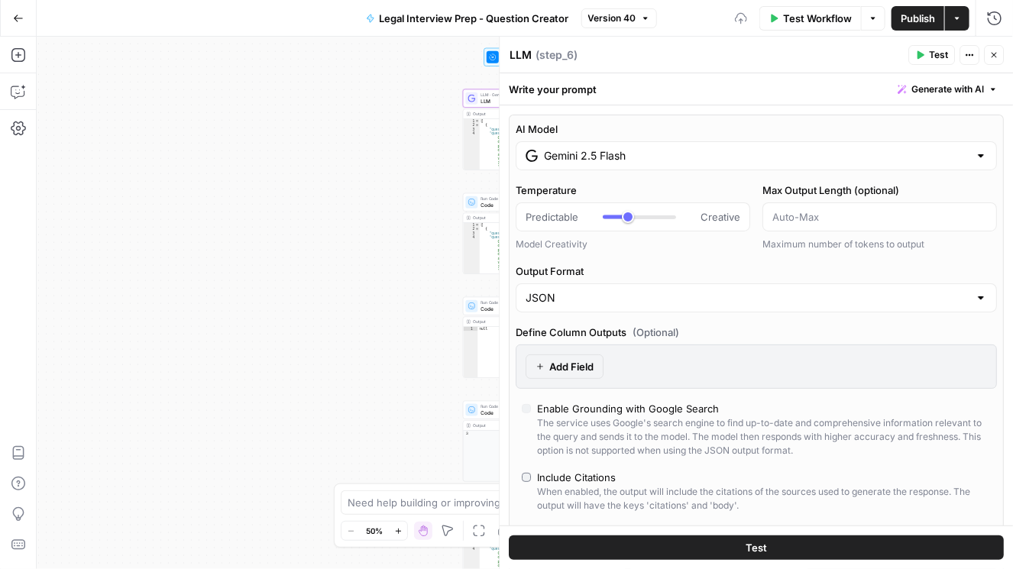
click at [318, 197] on div "Workflow Set Inputs Inputs LLM · Gemini 2.5 Flash LLM Step 6 Output Expand Outp…" at bounding box center [525, 303] width 976 height 532
click at [691, 57] on icon "button" at bounding box center [993, 54] width 9 height 9
type input "***"
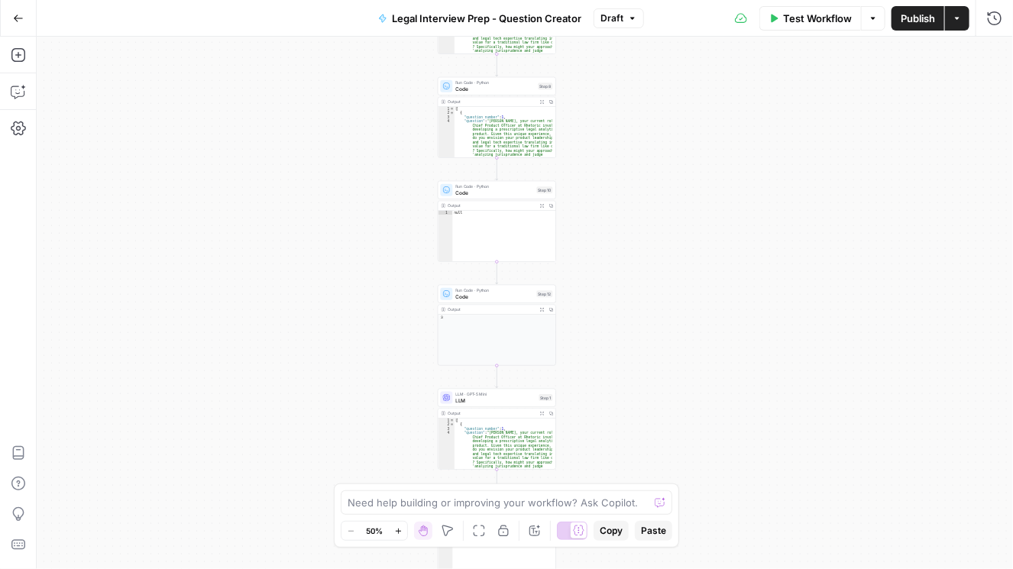
drag, startPoint x: 815, startPoint y: 239, endPoint x: 790, endPoint y: 156, distance: 86.8
click at [691, 156] on div "Workflow Set Inputs Inputs LLM · Gemini 2.5 Flash LLM Step 6 Output Expand Outp…" at bounding box center [525, 303] width 976 height 532
click at [508, 399] on span "LLM" at bounding box center [496, 400] width 80 height 8
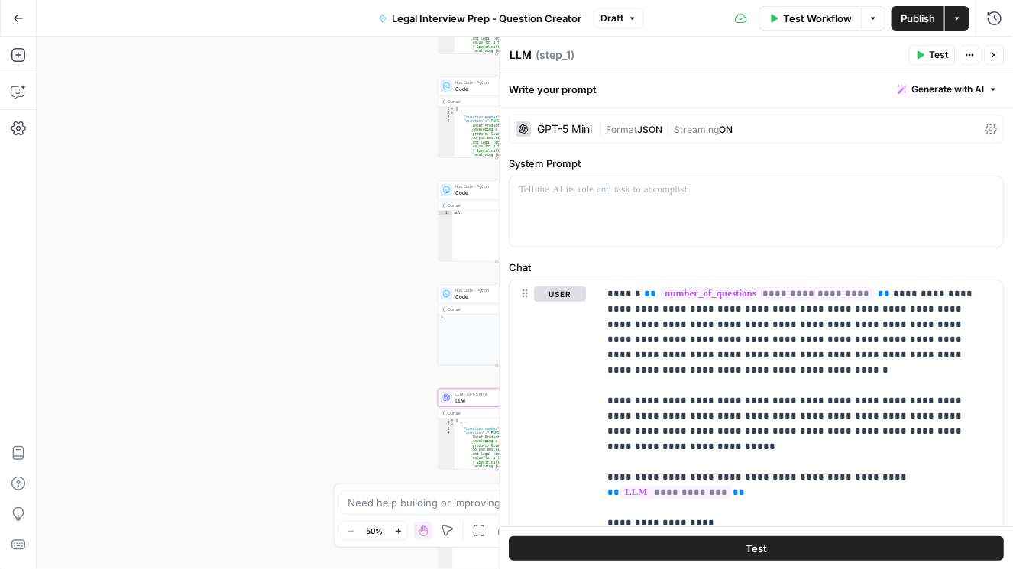
click at [691, 131] on icon at bounding box center [990, 129] width 12 height 12
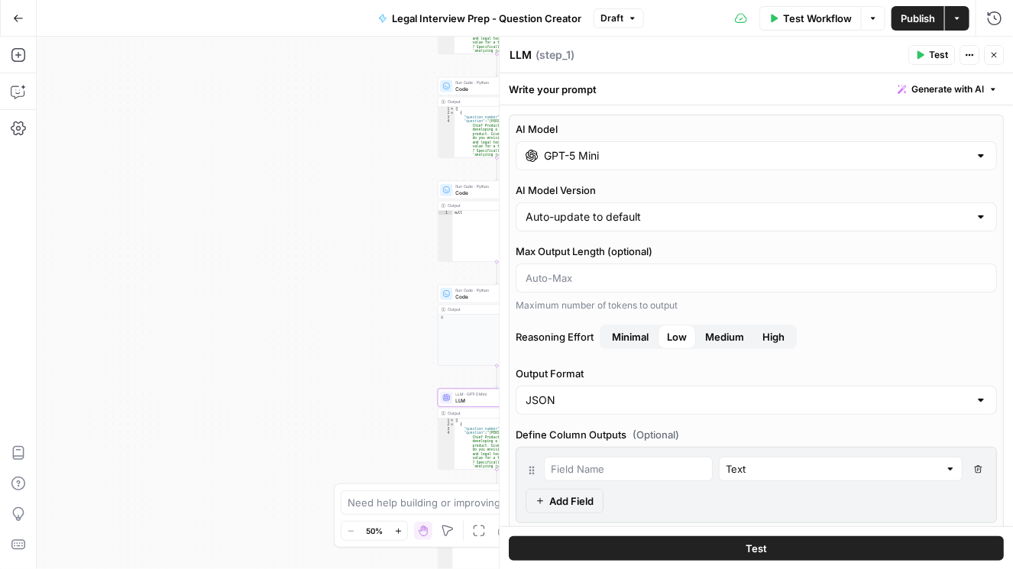
click at [691, 157] on div at bounding box center [981, 155] width 12 height 15
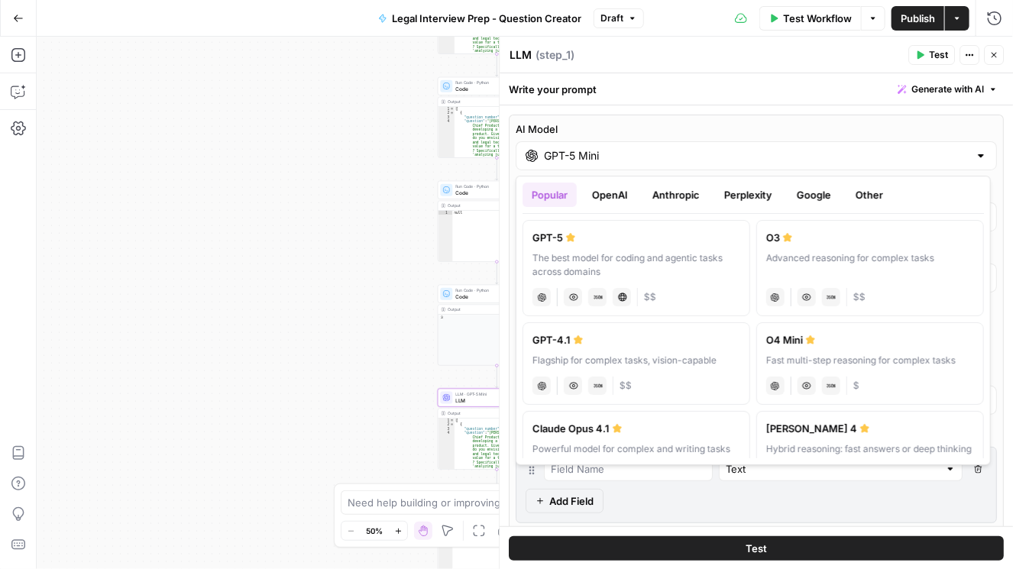
click at [691, 200] on button "Google" at bounding box center [813, 195] width 53 height 24
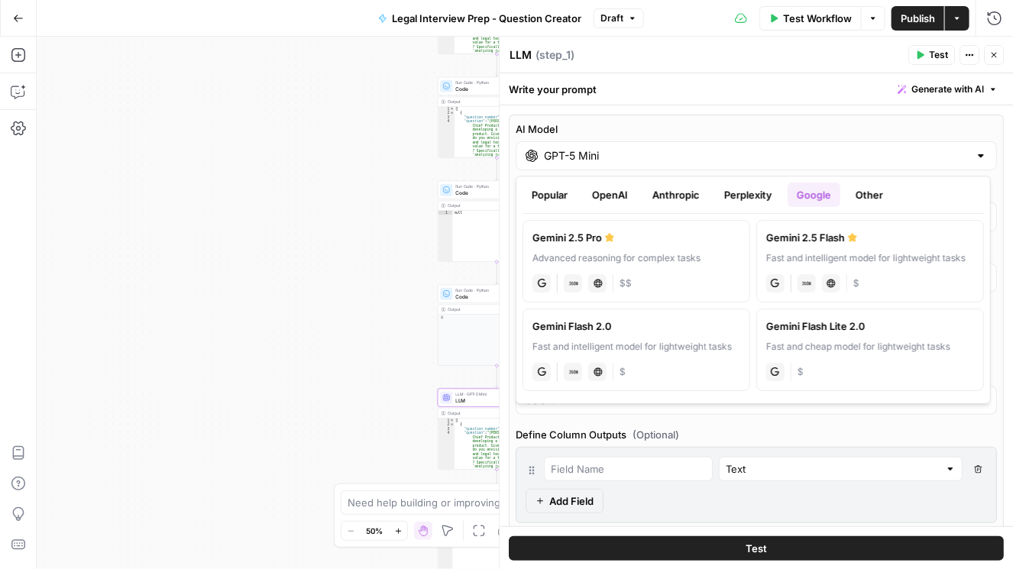
click at [691, 251] on div "Fast and intelligent model for lightweight tasks" at bounding box center [870, 258] width 208 height 14
type input "Gemini 2.5 Flash"
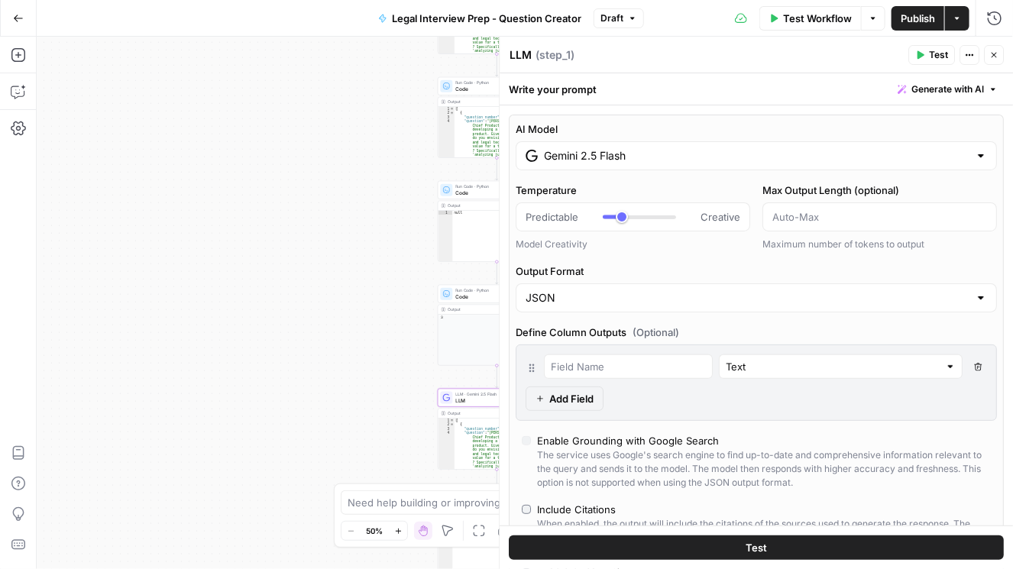
click at [691, 15] on span "Publish" at bounding box center [917, 18] width 34 height 15
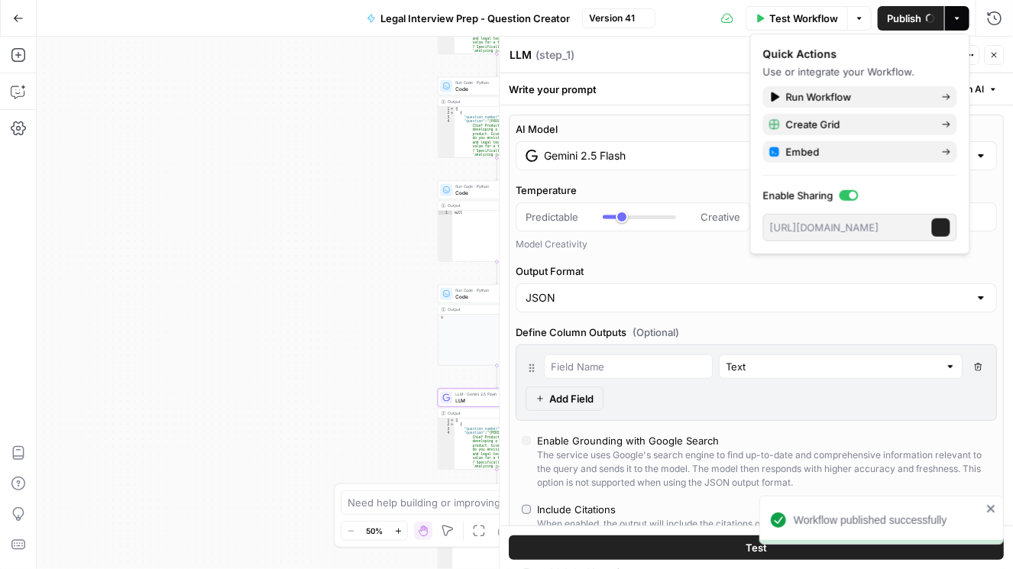
click at [691, 57] on icon "button" at bounding box center [993, 54] width 9 height 9
type input "***"
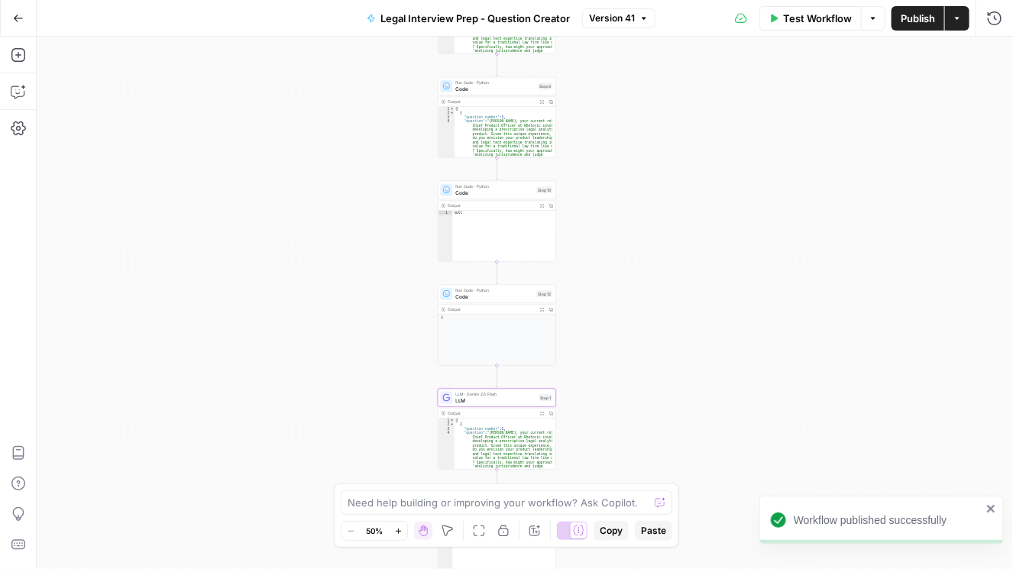
click at [24, 15] on button "Go Back" at bounding box center [18, 18] width 27 height 27
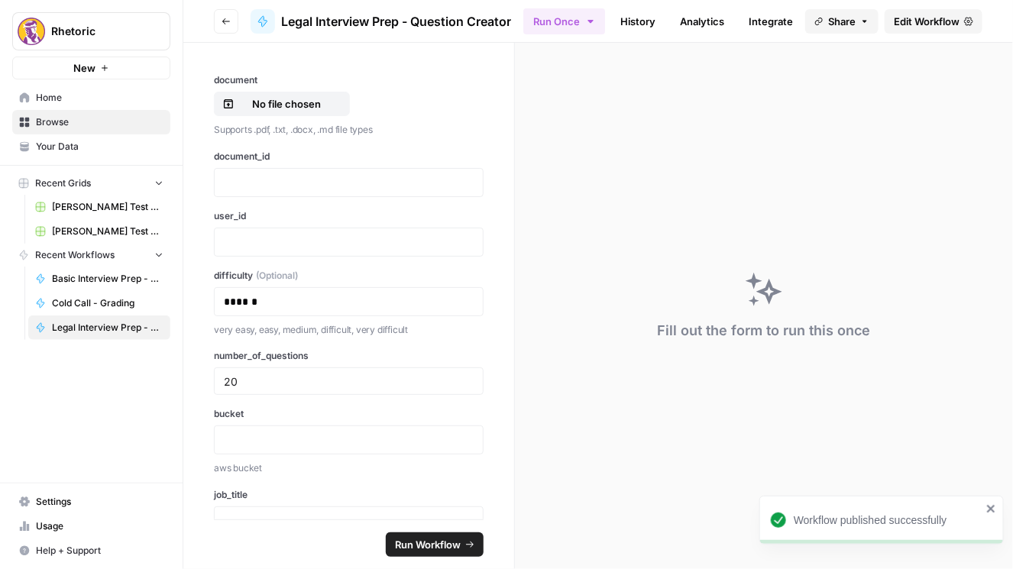
click at [233, 30] on button "Go back" at bounding box center [226, 21] width 24 height 24
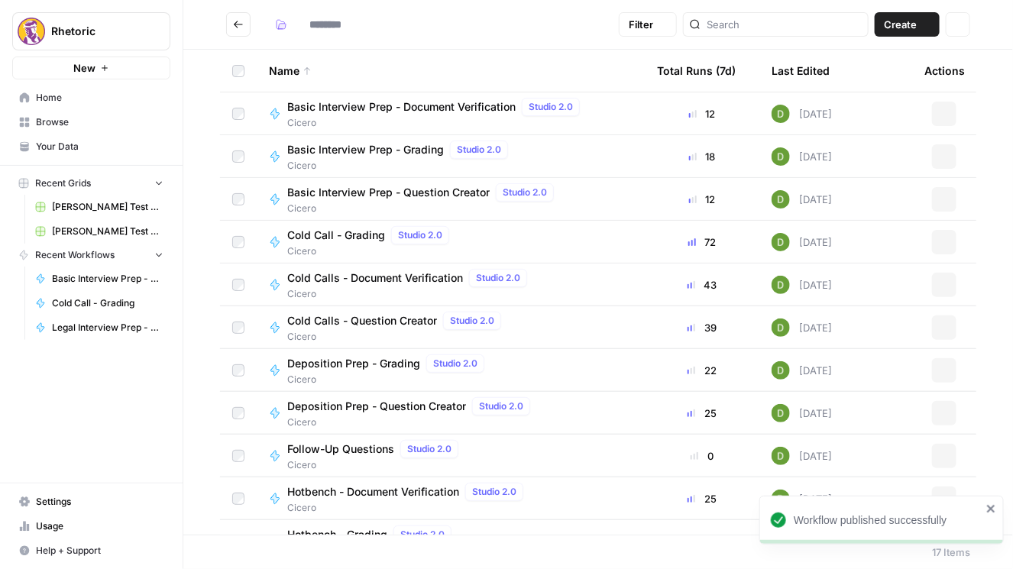
type input "******"
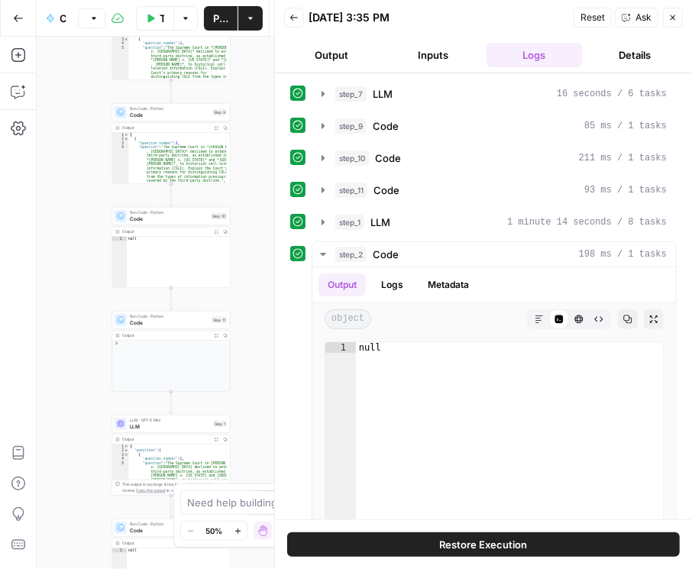
click at [677, 18] on button "Close" at bounding box center [673, 18] width 20 height 20
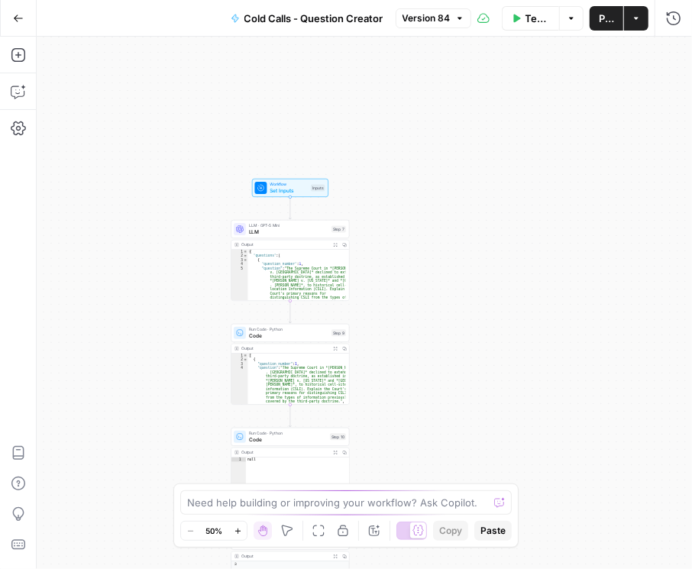
drag, startPoint x: 304, startPoint y: 116, endPoint x: 422, endPoint y: 334, distance: 247.4
click at [422, 338] on div "Workflow Set Inputs Inputs LLM · GPT-5 Mini LLM Step 7 Output Expand Output Cop…" at bounding box center [364, 303] width 655 height 532
click at [448, 19] on span "Version 84" at bounding box center [426, 18] width 48 height 14
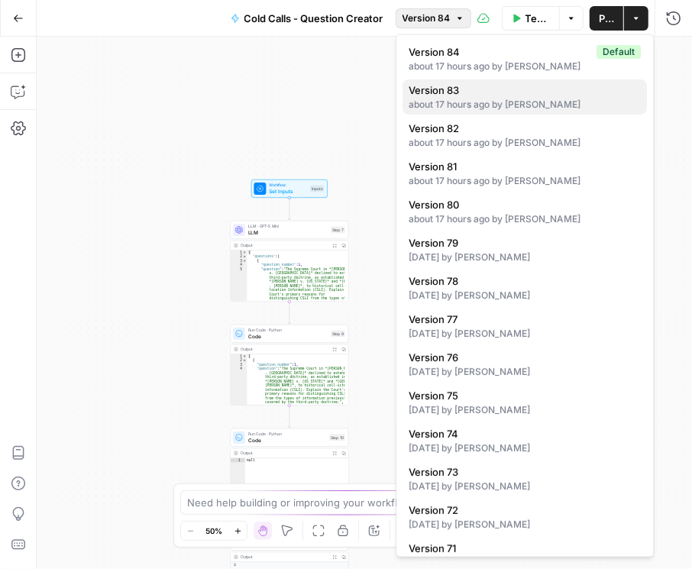
click at [483, 91] on span "Version 83" at bounding box center [522, 89] width 226 height 15
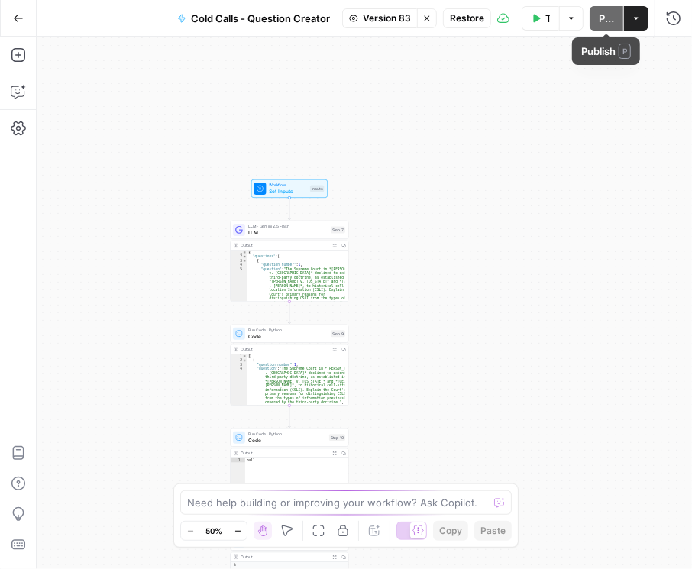
click at [461, 18] on span "Restore" at bounding box center [467, 18] width 34 height 14
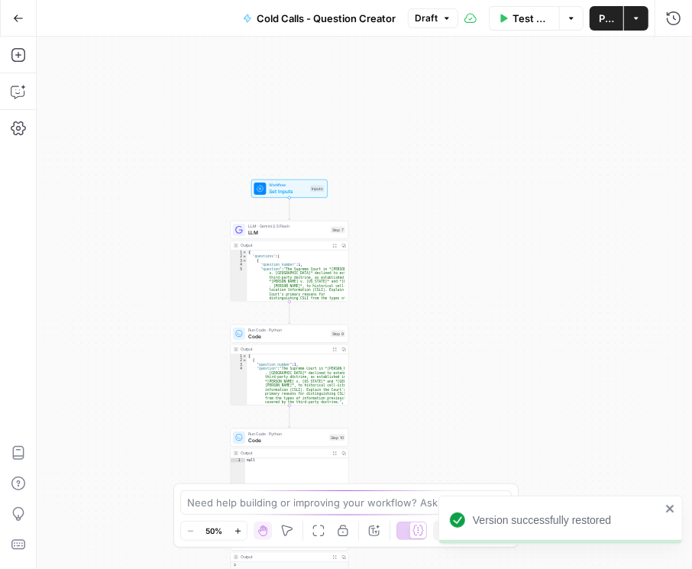
click at [606, 21] on span "Publish" at bounding box center [606, 18] width 15 height 15
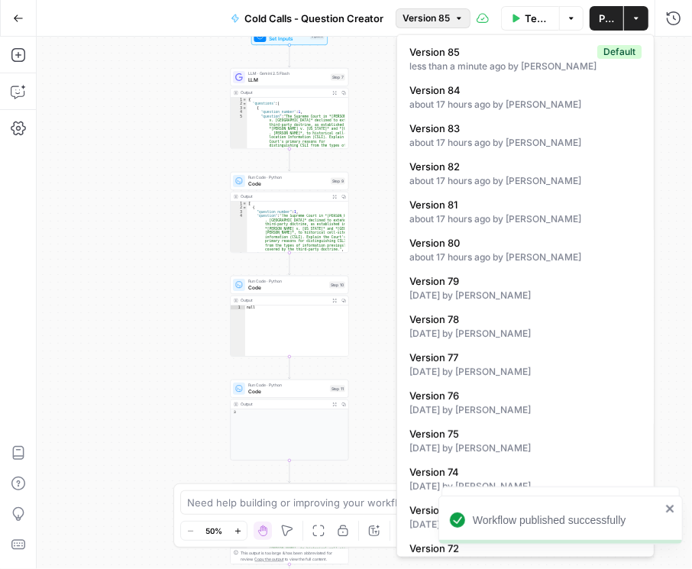
click at [428, 20] on span "Version 85" at bounding box center [425, 18] width 47 height 14
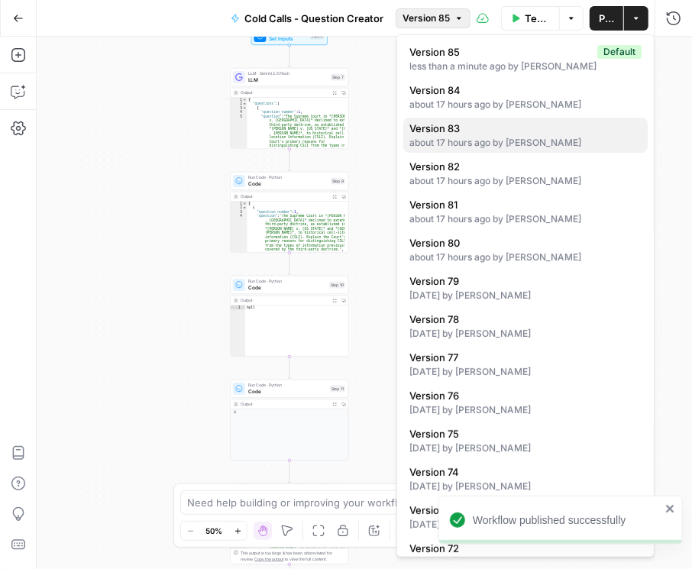
click at [461, 126] on span "Version 83" at bounding box center [522, 128] width 226 height 15
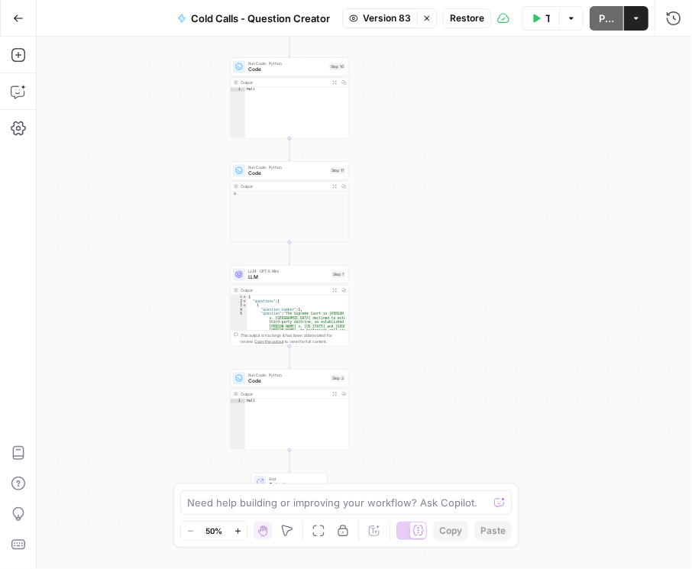
click at [271, 276] on span "LLM" at bounding box center [288, 277] width 80 height 8
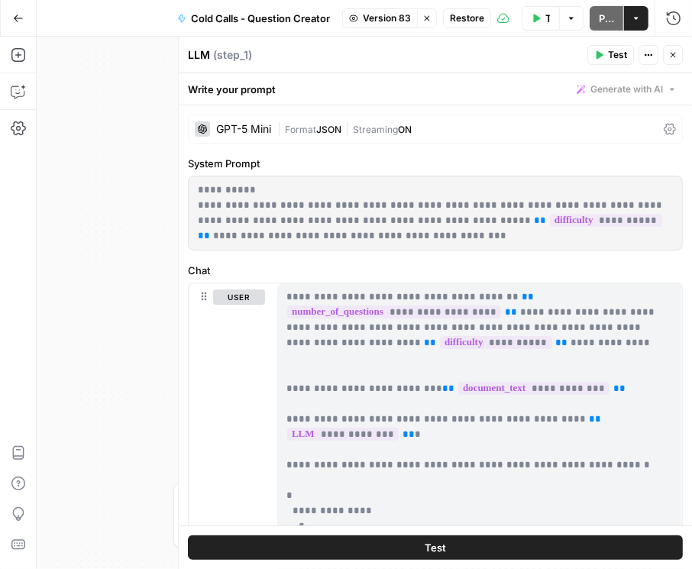
click at [664, 126] on icon at bounding box center [670, 129] width 12 height 12
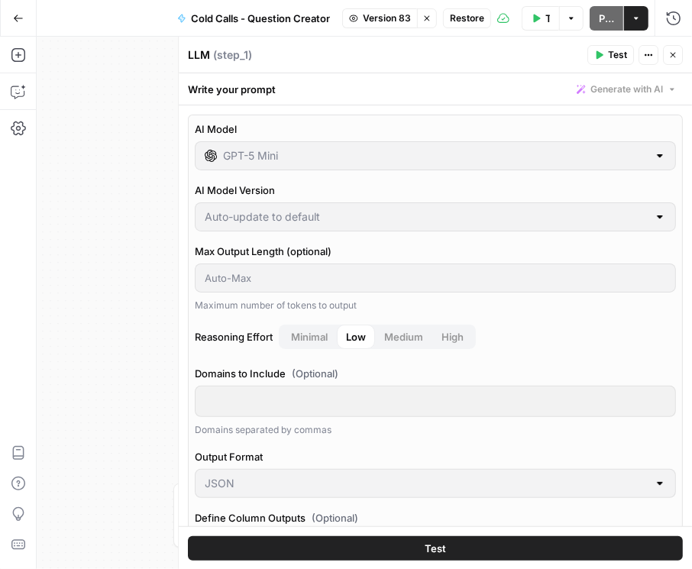
click at [675, 50] on button "Close" at bounding box center [673, 55] width 20 height 20
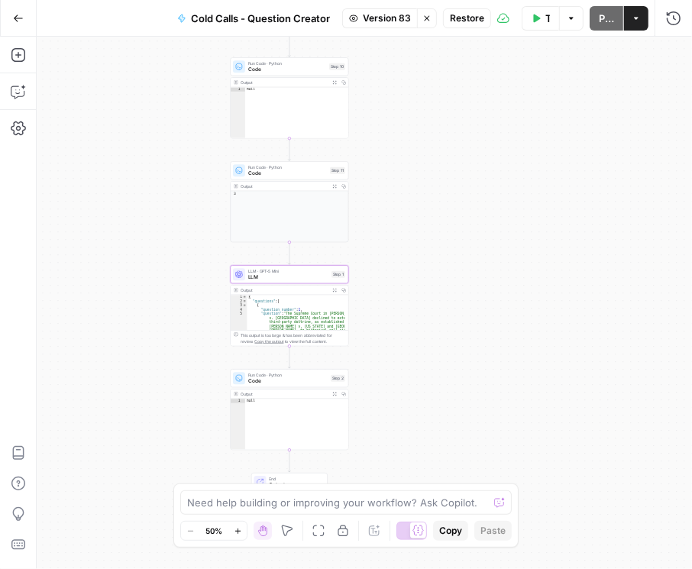
click at [20, 18] on icon "button" at bounding box center [18, 18] width 9 height 7
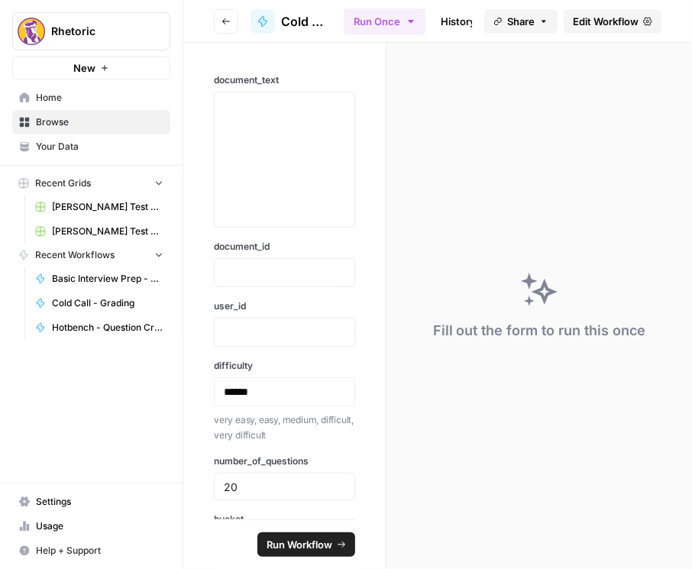
click at [223, 21] on icon "button" at bounding box center [226, 21] width 8 height 6
